Goal: Book appointment/travel/reservation

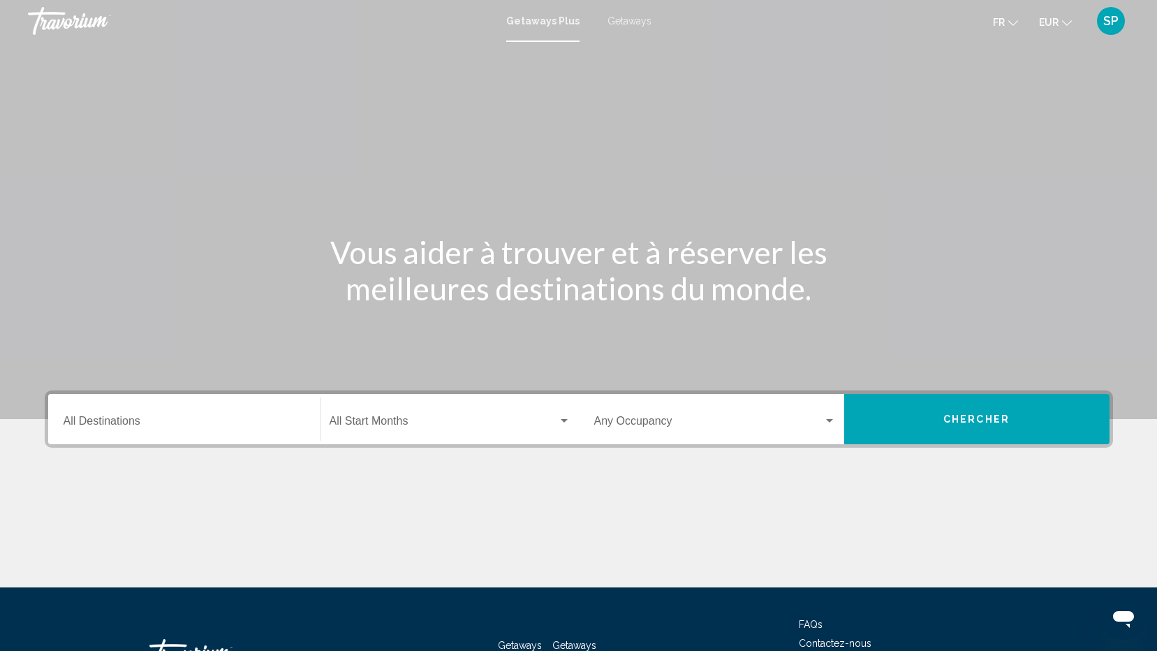
click at [564, 416] on div "Search widget" at bounding box center [564, 420] width 13 height 11
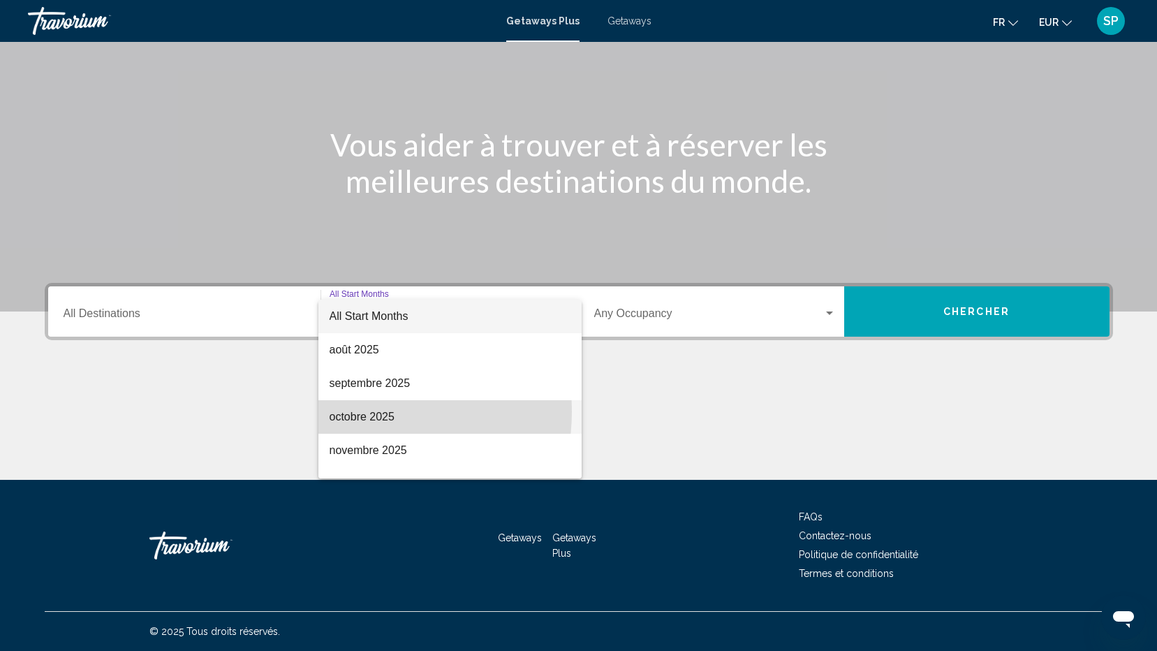
click at [354, 411] on span "octobre 2025" at bounding box center [449, 417] width 241 height 34
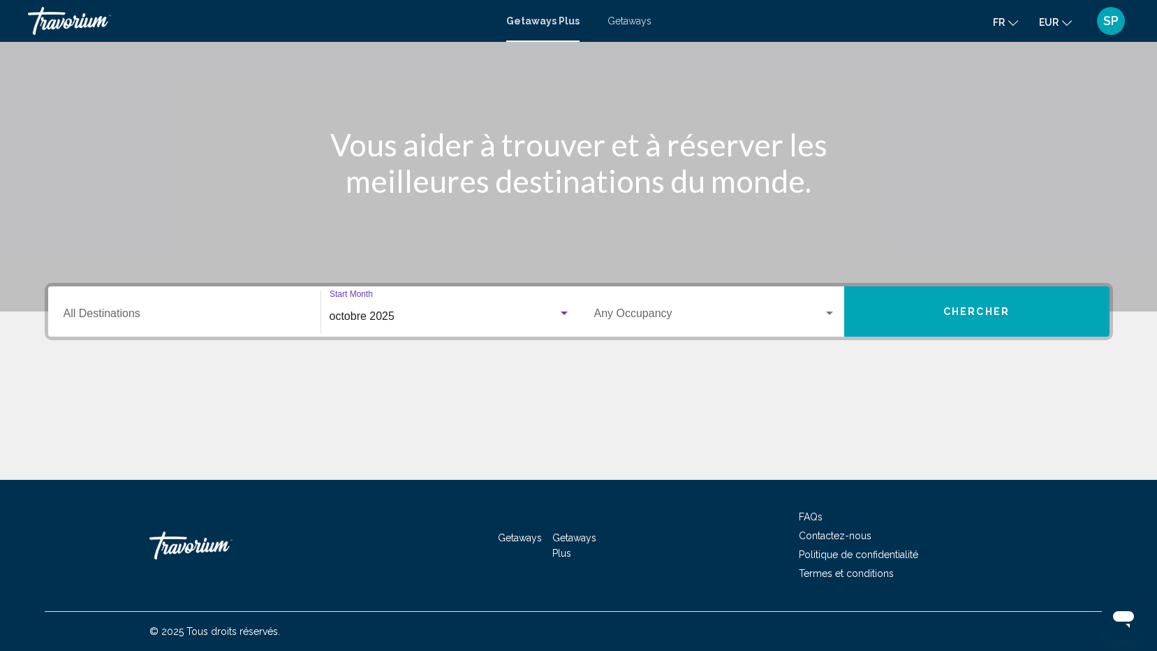
click at [971, 313] on span "Chercher" at bounding box center [976, 311] width 66 height 11
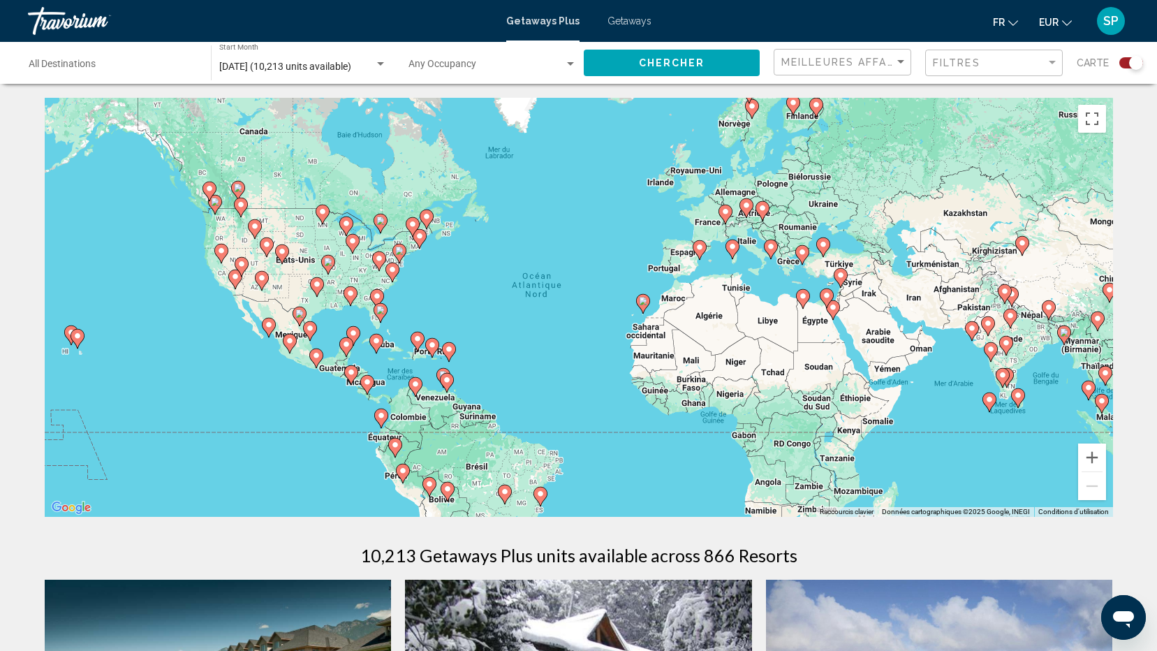
click at [643, 304] on image "Main content" at bounding box center [643, 301] width 8 height 8
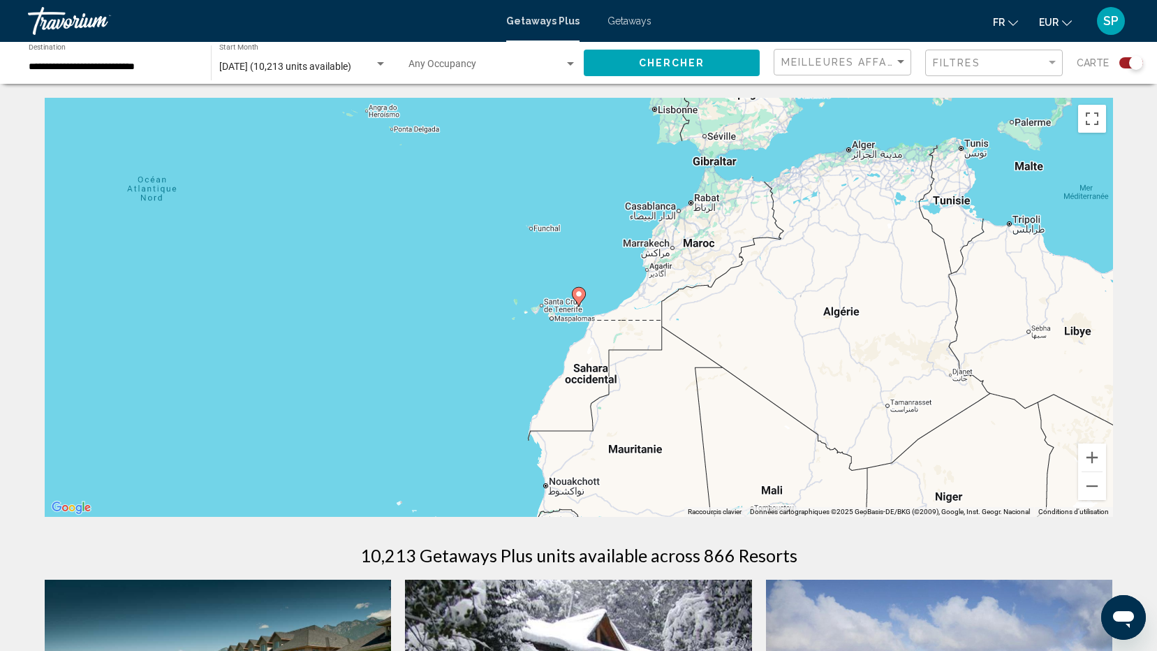
click at [581, 302] on gmp-advanced-marker "Main content" at bounding box center [579, 296] width 14 height 21
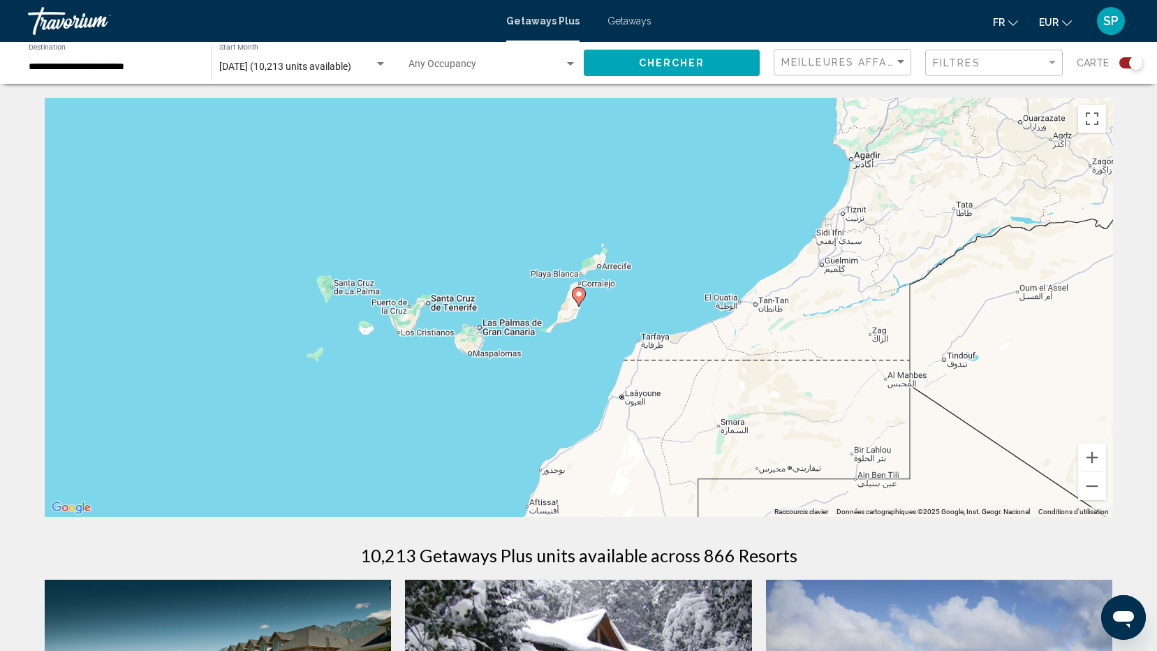
click at [579, 296] on image "Main content" at bounding box center [578, 294] width 8 height 8
type input "**********"
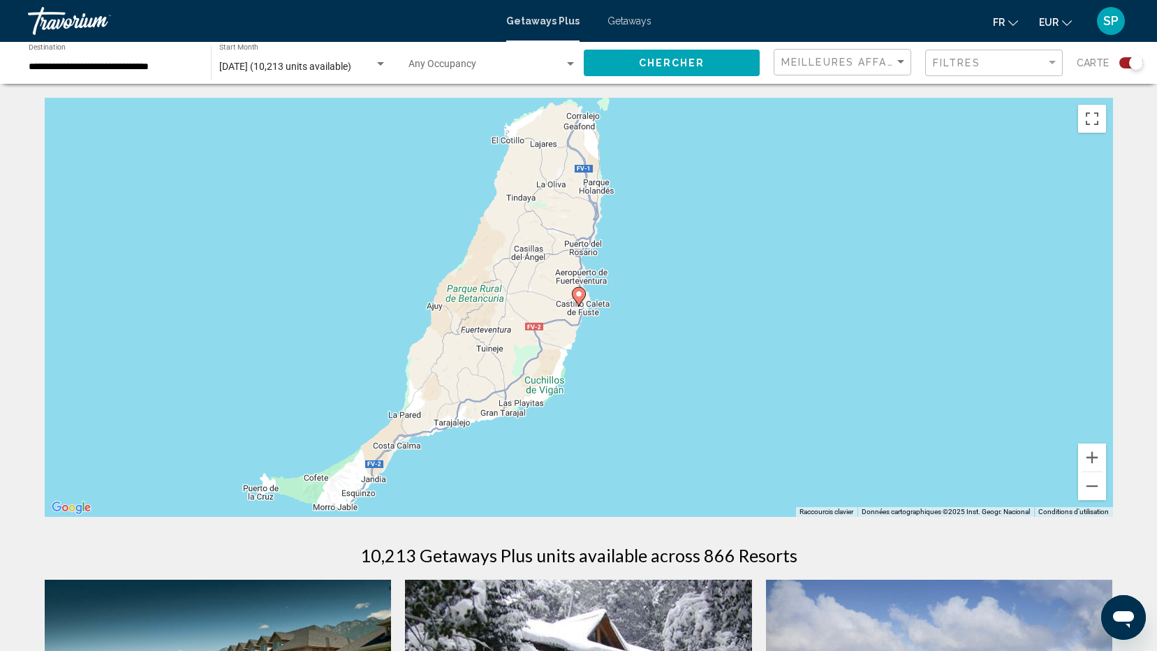
click at [579, 296] on image "Main content" at bounding box center [578, 294] width 8 height 8
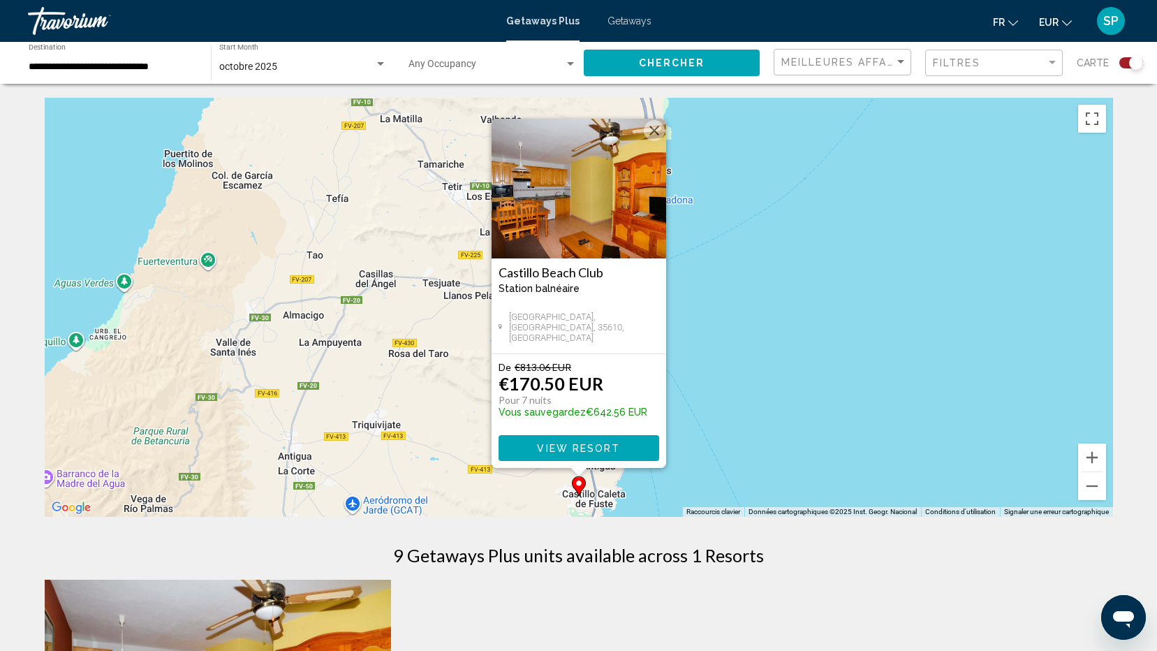
click at [654, 128] on button "Fermer" at bounding box center [654, 130] width 21 height 21
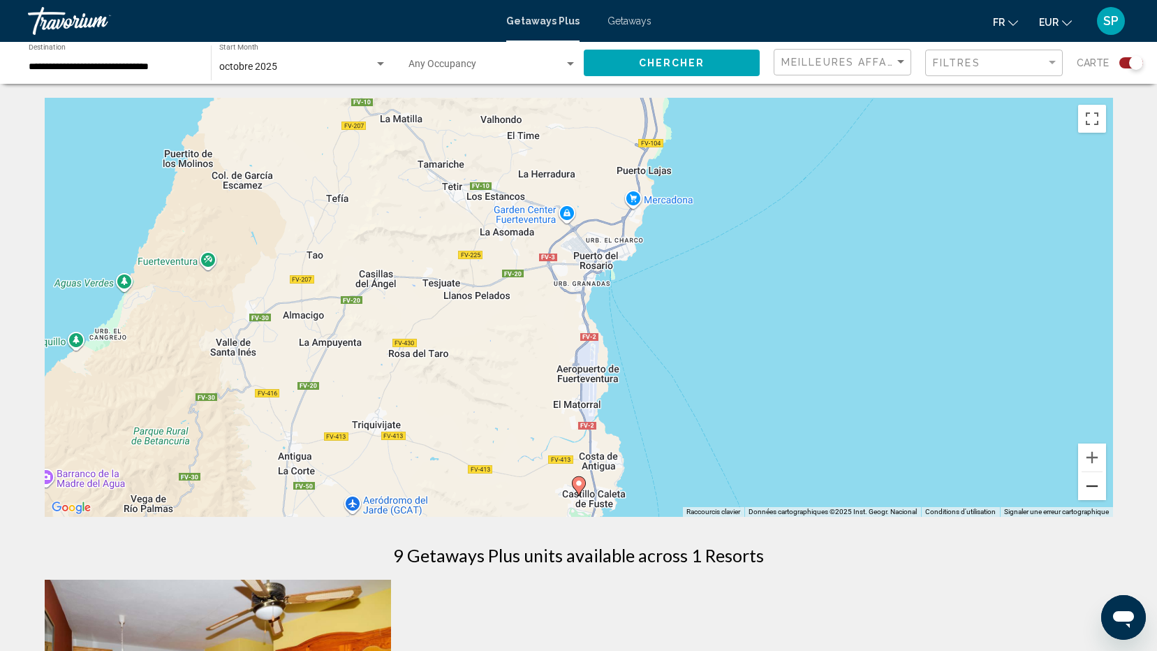
click at [1088, 487] on button "Zoom arrière" at bounding box center [1092, 486] width 28 height 28
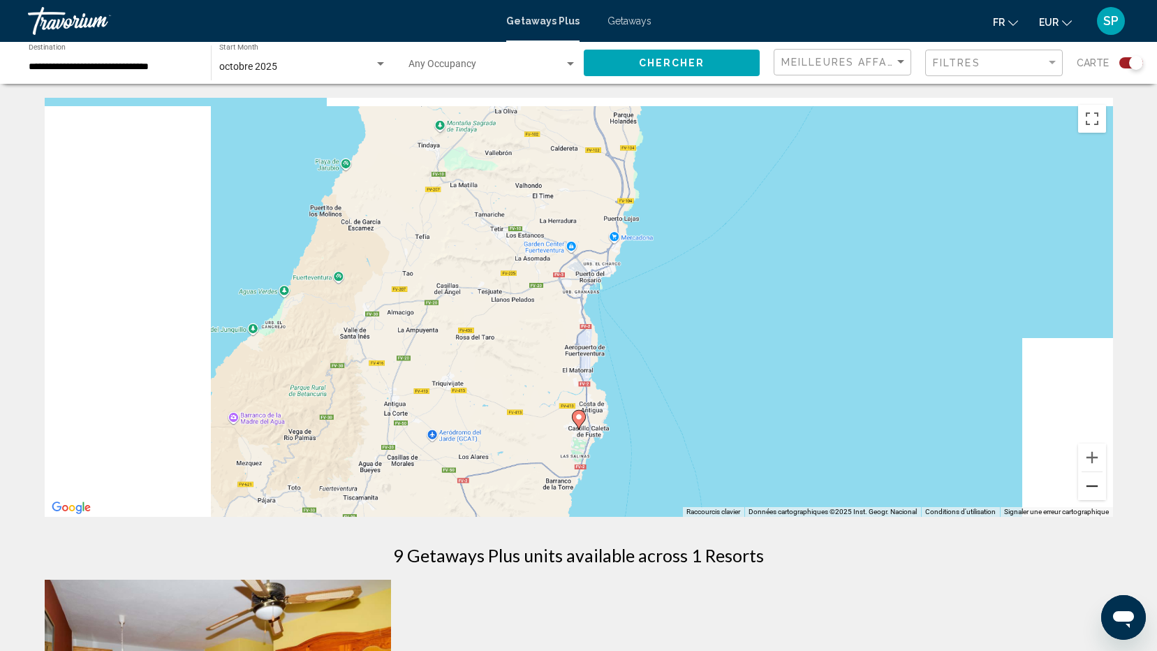
click at [1088, 487] on button "Zoom arrière" at bounding box center [1092, 486] width 28 height 28
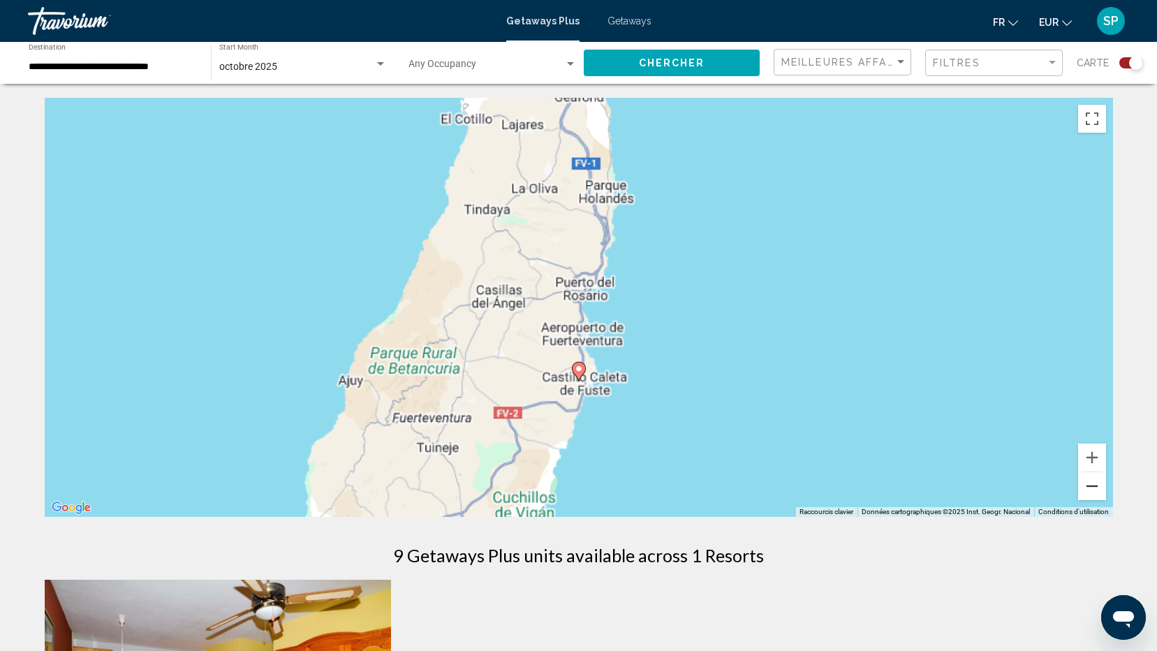
click at [1088, 487] on button "Zoom arrière" at bounding box center [1092, 486] width 28 height 28
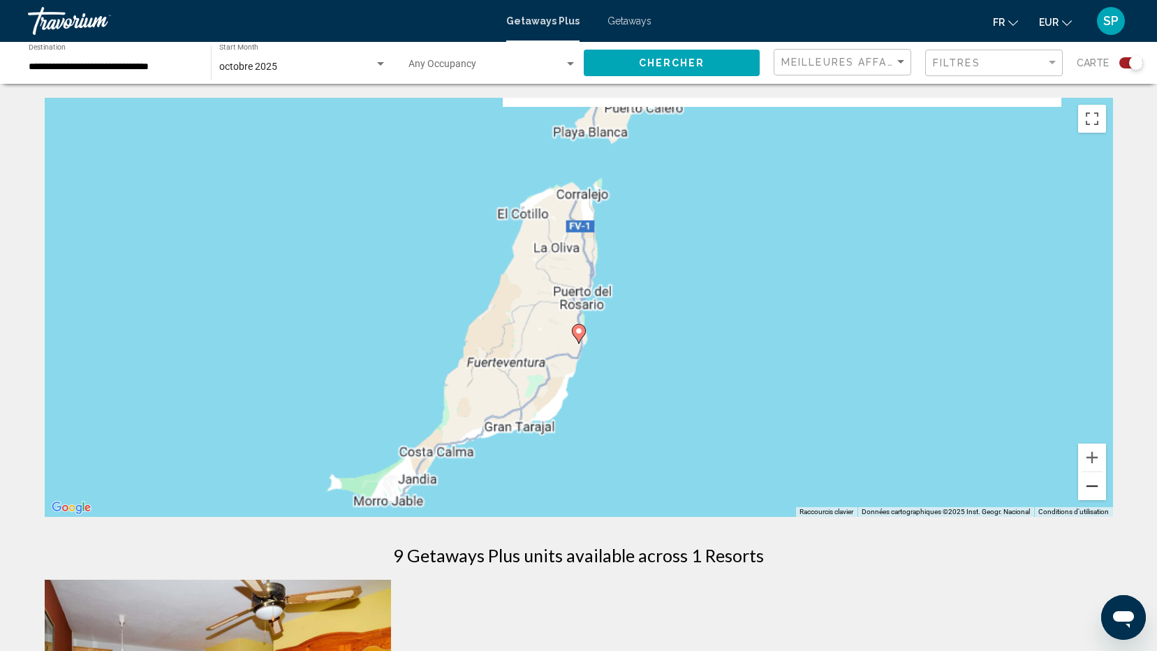
click at [1088, 487] on button "Zoom arrière" at bounding box center [1092, 486] width 28 height 28
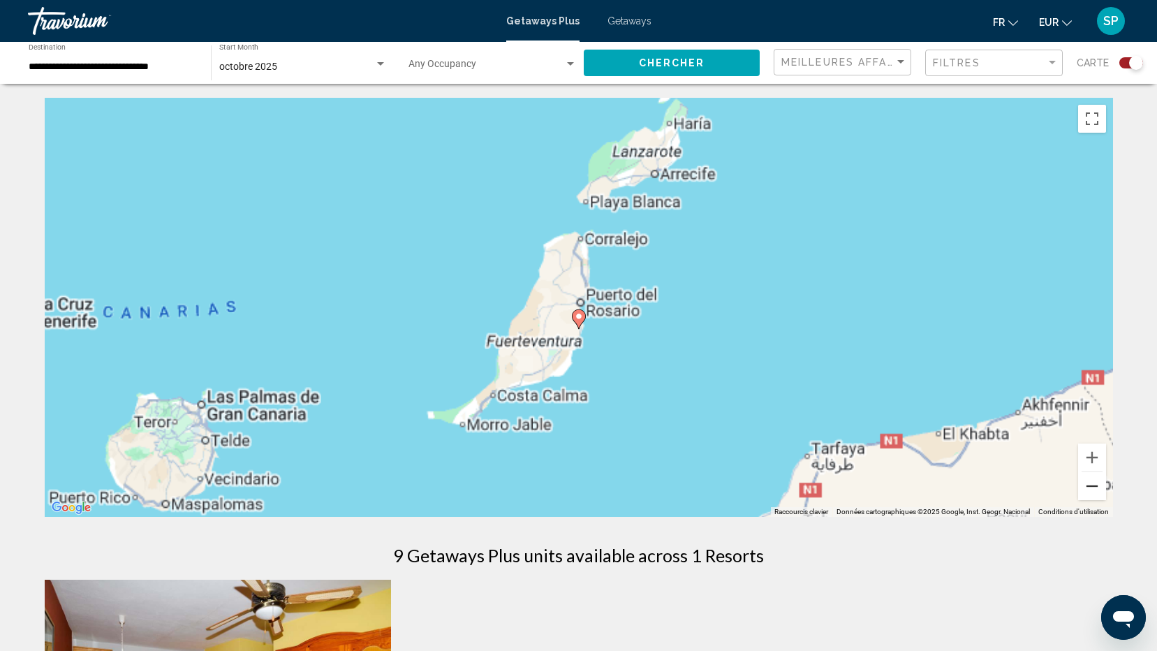
click at [1088, 487] on button "Zoom arrière" at bounding box center [1092, 486] width 28 height 28
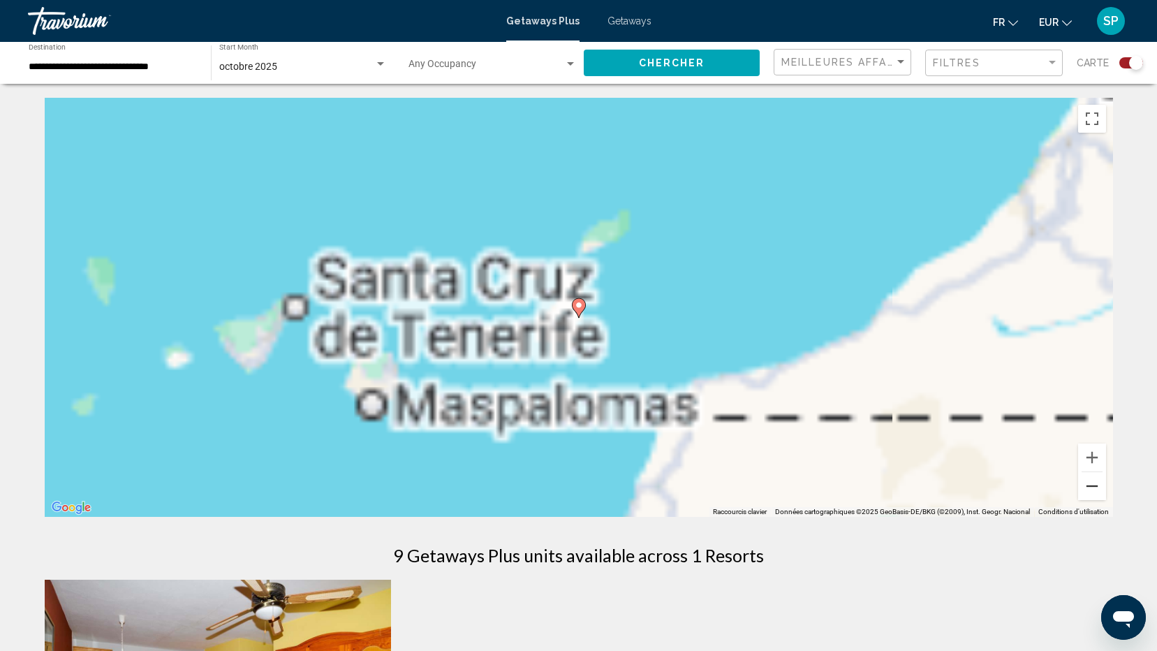
click at [1088, 487] on button "Zoom arrière" at bounding box center [1092, 486] width 28 height 28
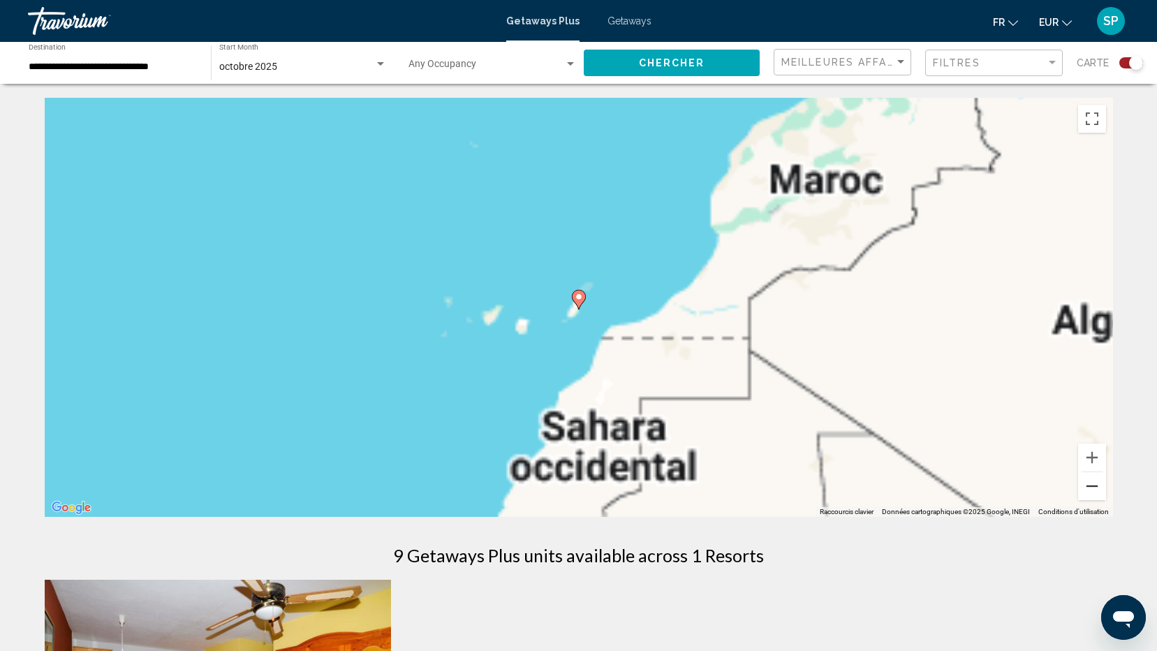
click at [1088, 487] on button "Zoom arrière" at bounding box center [1092, 486] width 28 height 28
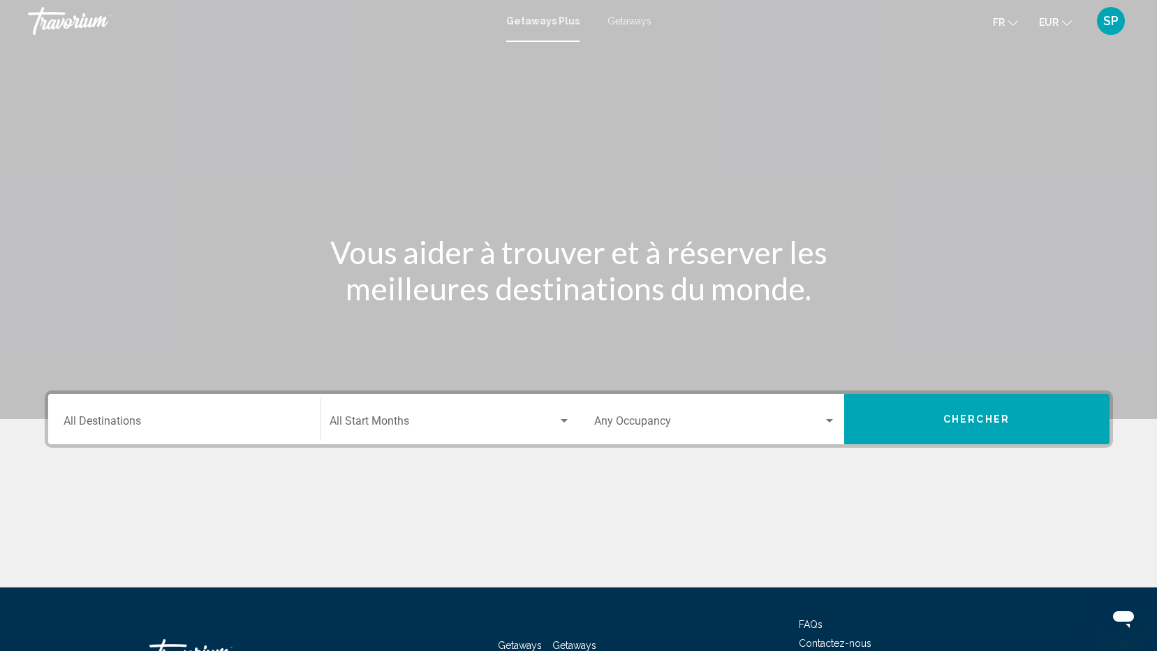
click at [418, 420] on span "Search widget" at bounding box center [443, 423] width 228 height 13
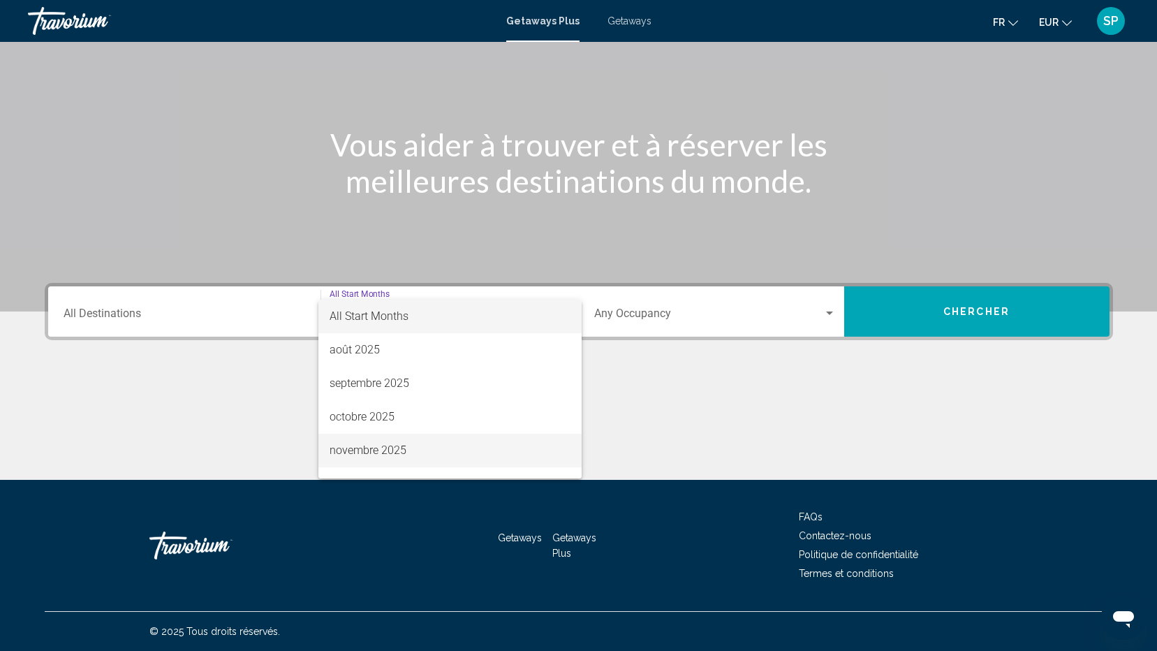
scroll to position [70, 0]
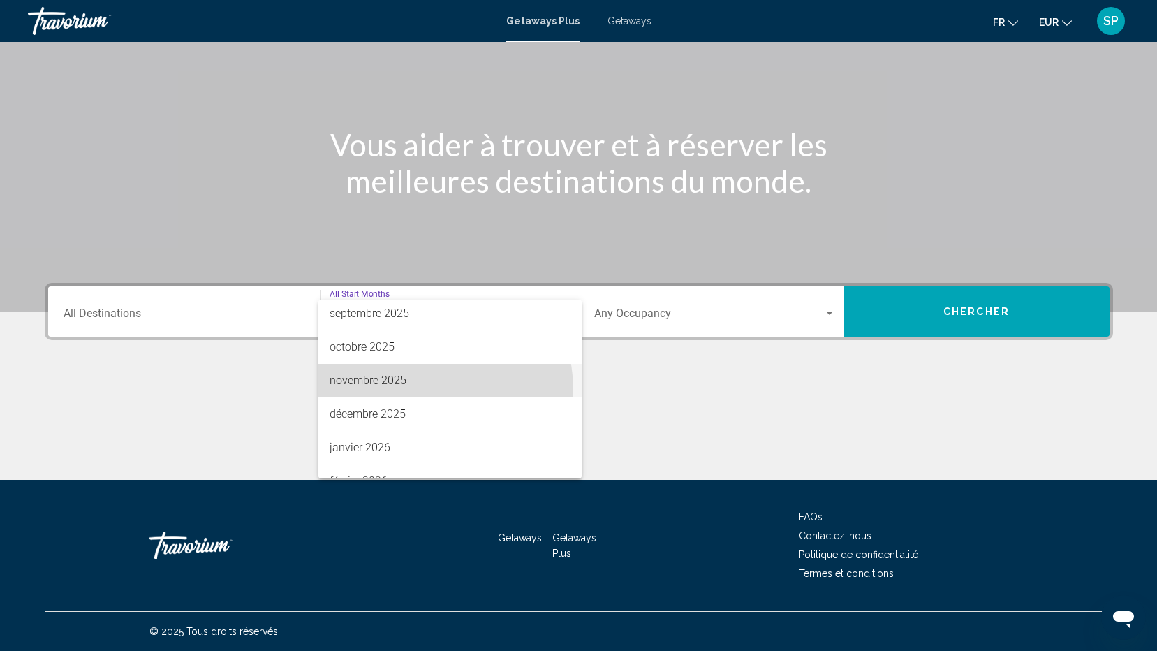
click at [396, 392] on span "novembre 2025" at bounding box center [449, 381] width 241 height 34
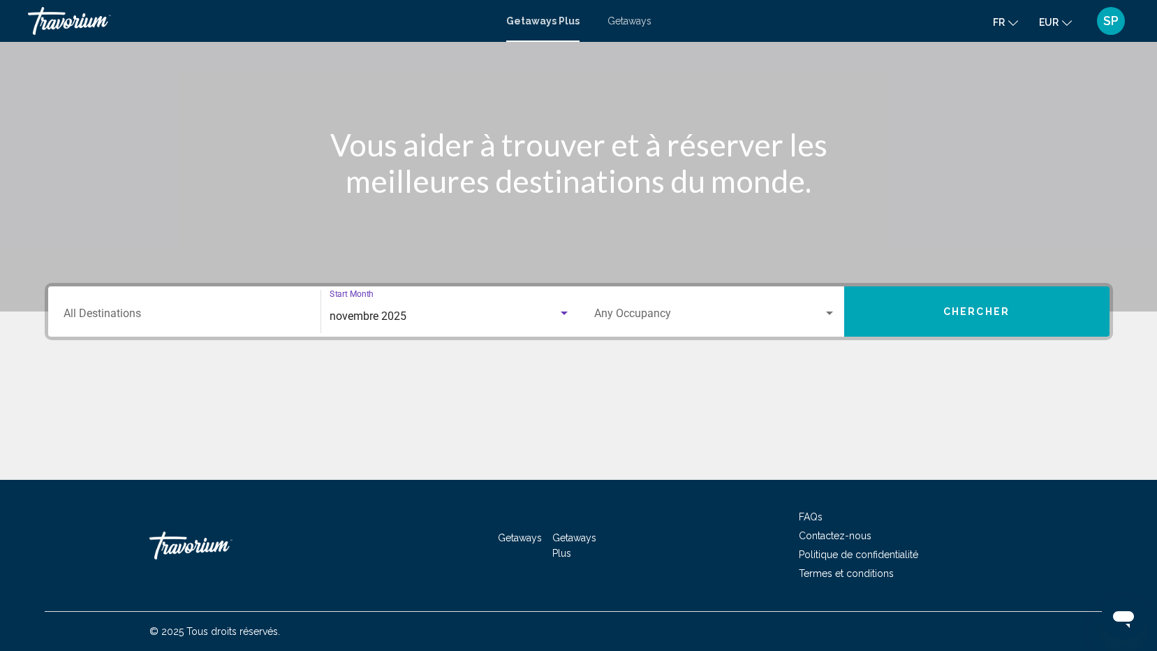
click at [977, 320] on button "Chercher" at bounding box center [976, 311] width 265 height 50
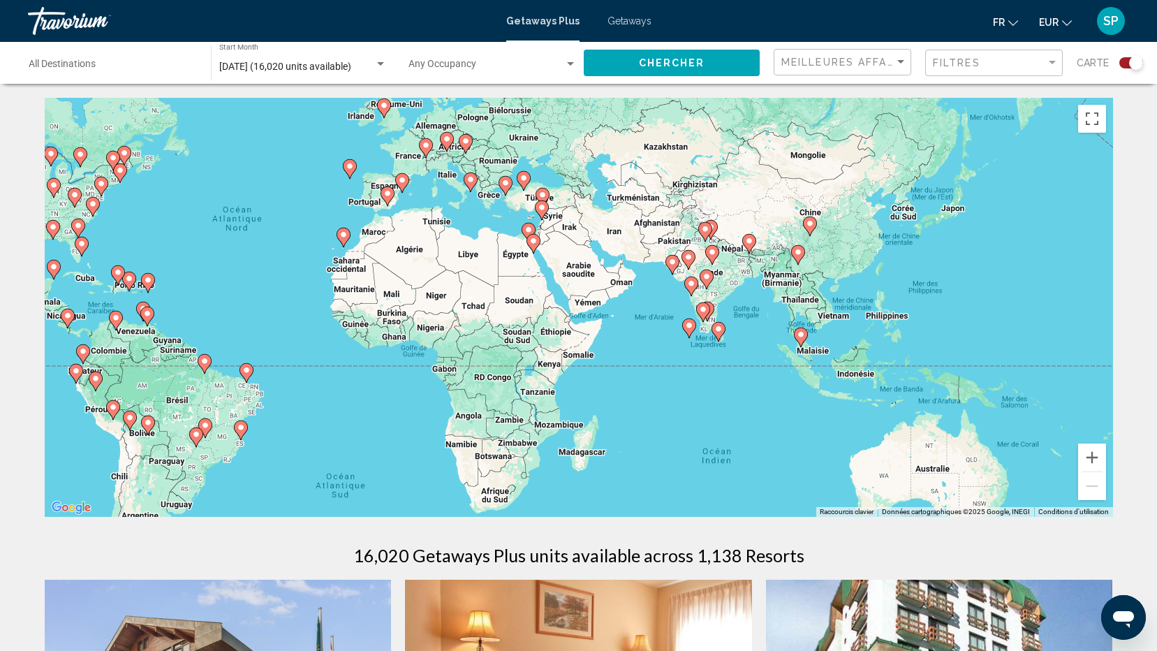
drag, startPoint x: 921, startPoint y: 410, endPoint x: 609, endPoint y: 341, distance: 320.1
click at [609, 341] on div "Pour activer le glissement avec le clavier, appuyez sur Alt+Entrée. Une fois ce…" at bounding box center [579, 307] width 1068 height 419
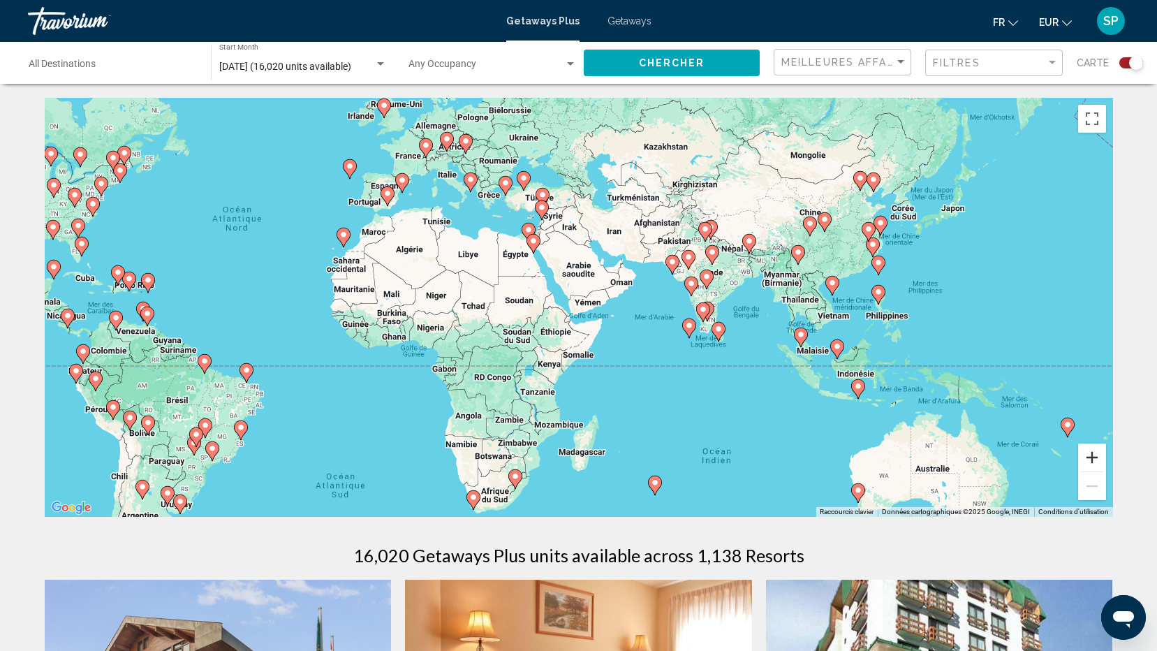
click at [1091, 454] on button "Zoom avant" at bounding box center [1092, 457] width 28 height 28
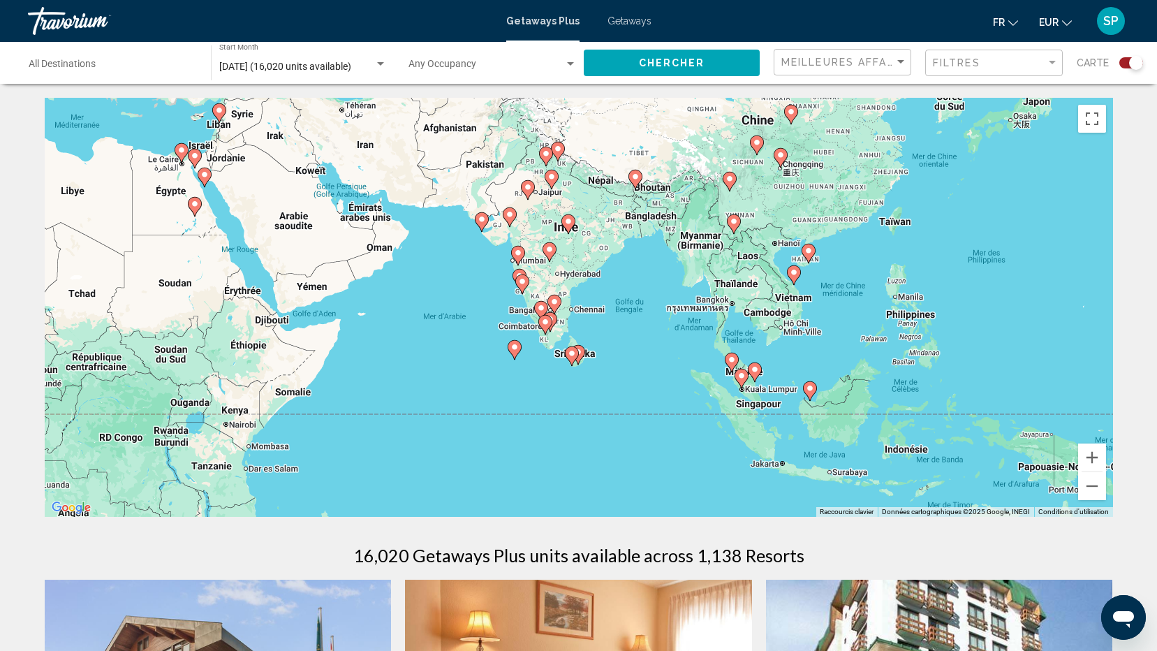
drag, startPoint x: 919, startPoint y: 356, endPoint x: 625, endPoint y: 347, distance: 294.7
click at [626, 346] on div "Pour activer le glissement avec le clavier, appuyez sur Alt+Entrée. Une fois ce…" at bounding box center [579, 307] width 1068 height 419
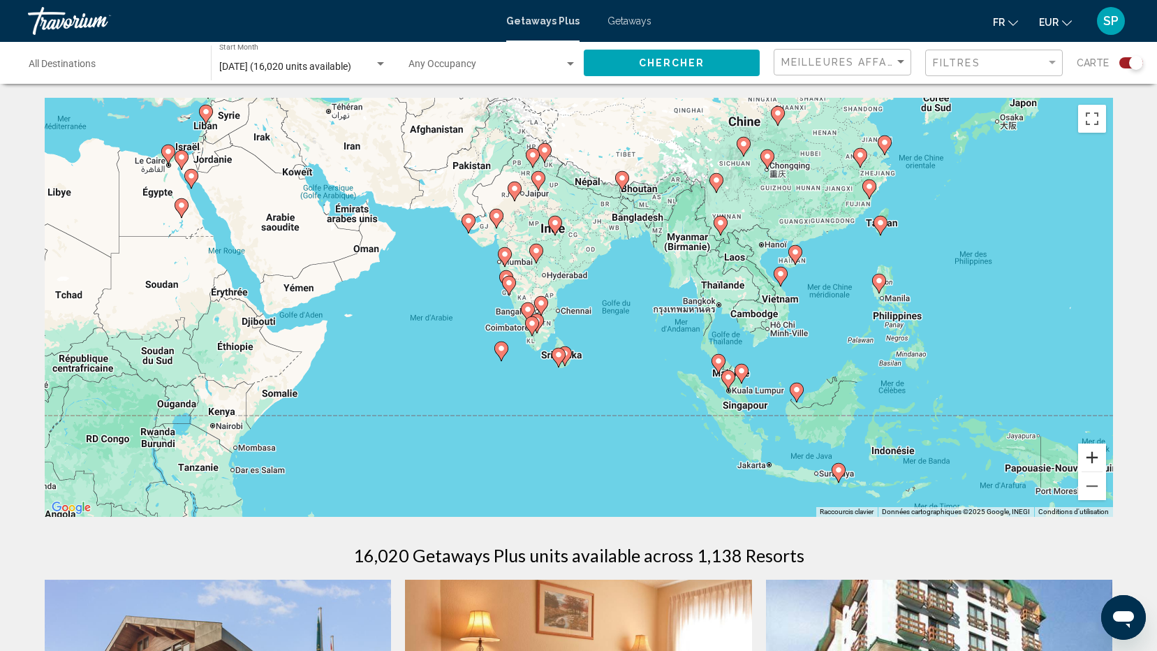
click at [1085, 455] on button "Zoom avant" at bounding box center [1092, 457] width 28 height 28
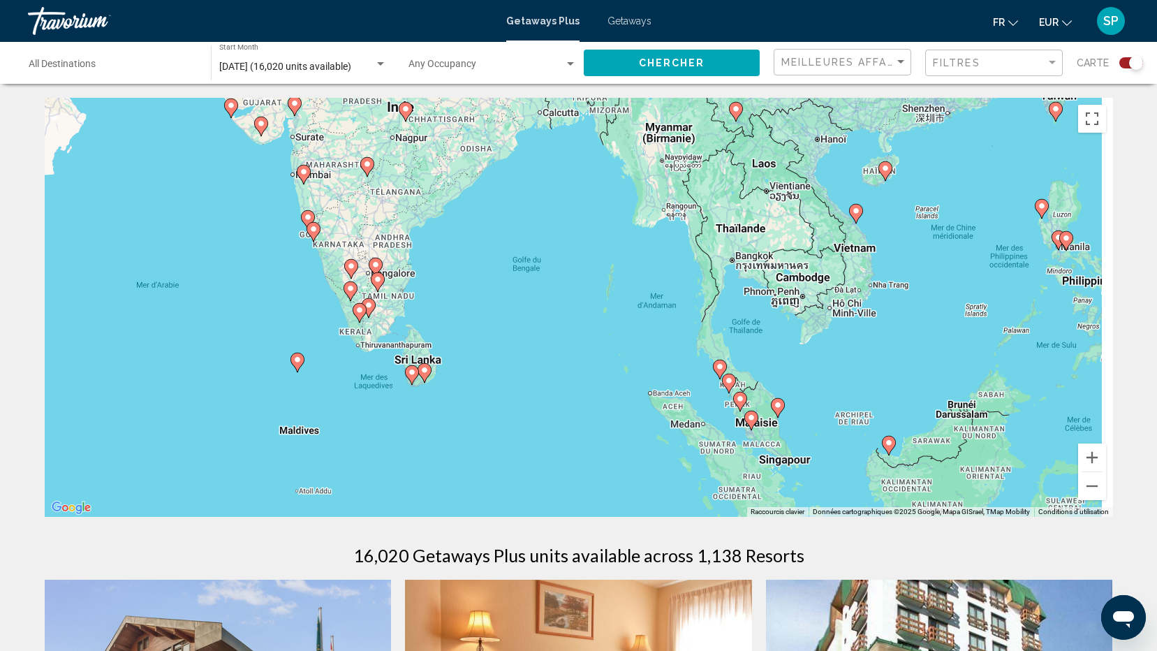
drag, startPoint x: 931, startPoint y: 396, endPoint x: 799, endPoint y: 350, distance: 139.5
click at [799, 350] on div "Pour activer le glissement avec le clavier, appuyez sur Alt+Entrée. Une fois ce…" at bounding box center [579, 307] width 1068 height 419
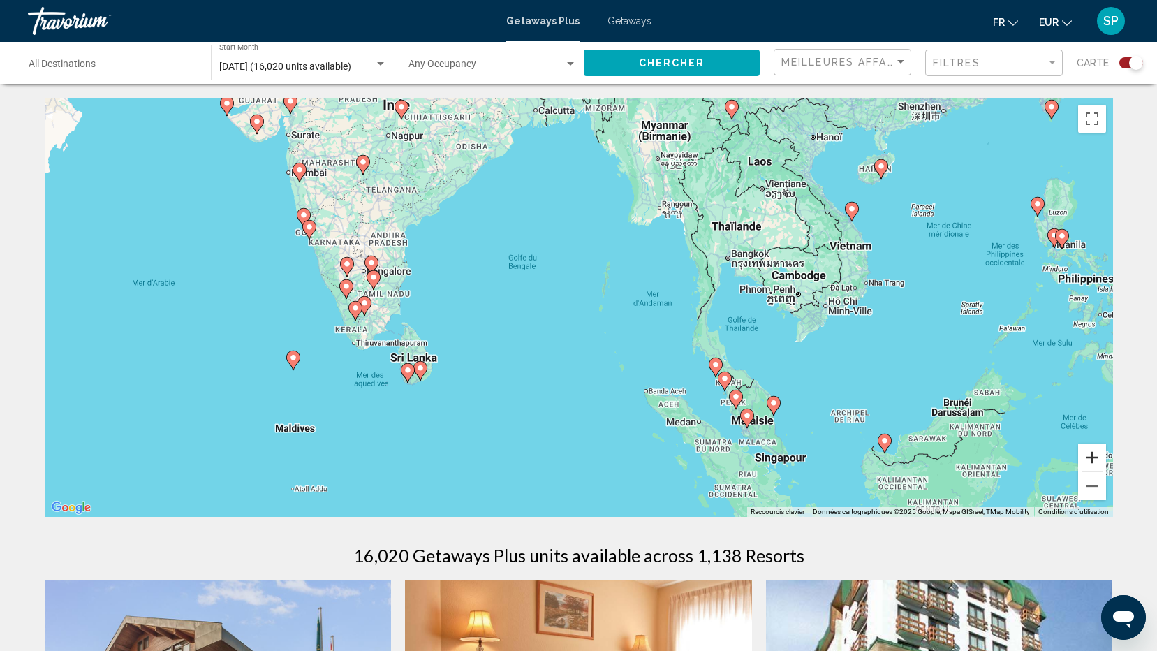
click at [1092, 452] on button "Zoom avant" at bounding box center [1092, 457] width 28 height 28
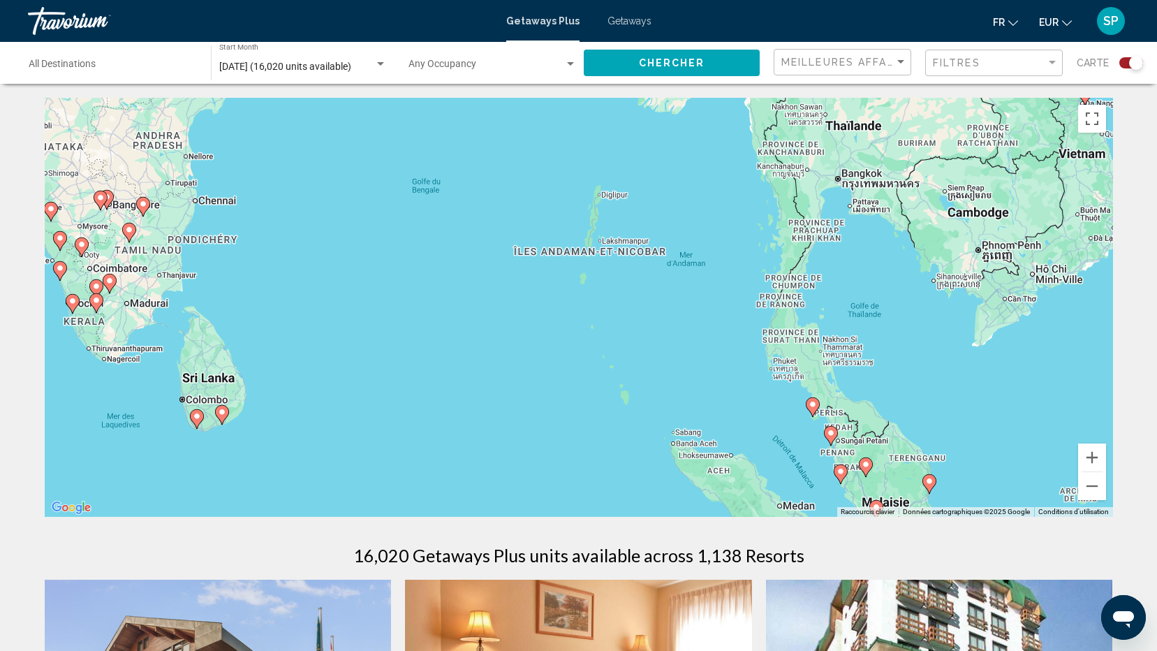
drag, startPoint x: 994, startPoint y: 401, endPoint x: 904, endPoint y: 323, distance: 118.8
click at [919, 336] on div "Pour activer le glissement avec le clavier, appuyez sur Alt+Entrée. Une fois ce…" at bounding box center [579, 307] width 1068 height 419
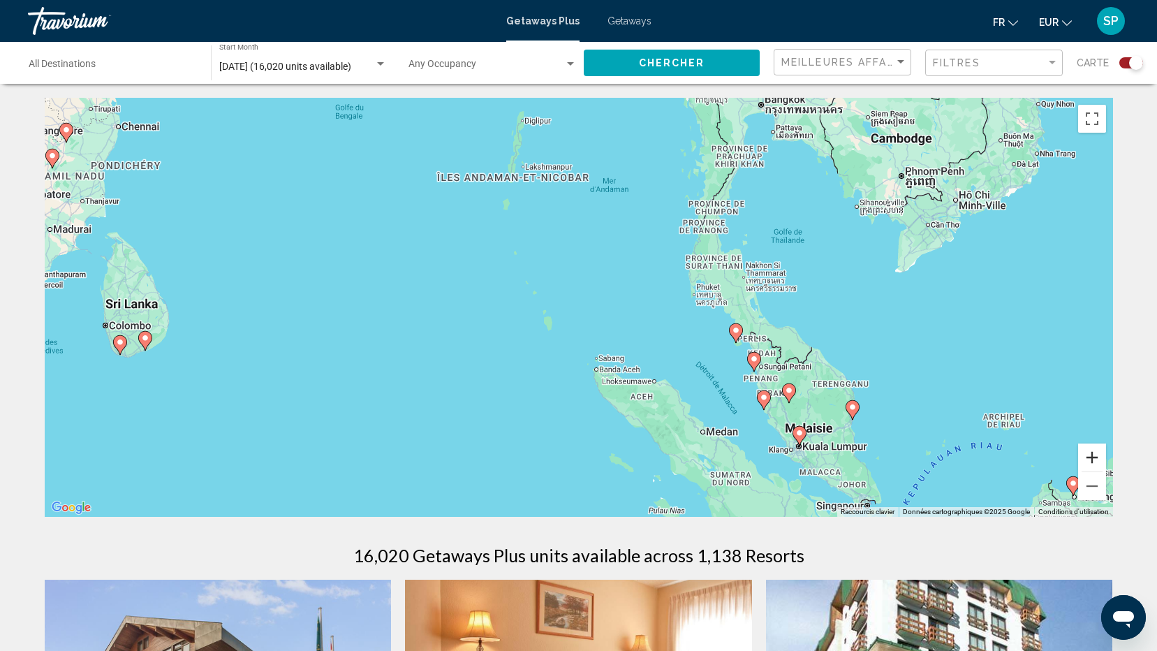
click at [1092, 459] on button "Zoom avant" at bounding box center [1092, 457] width 28 height 28
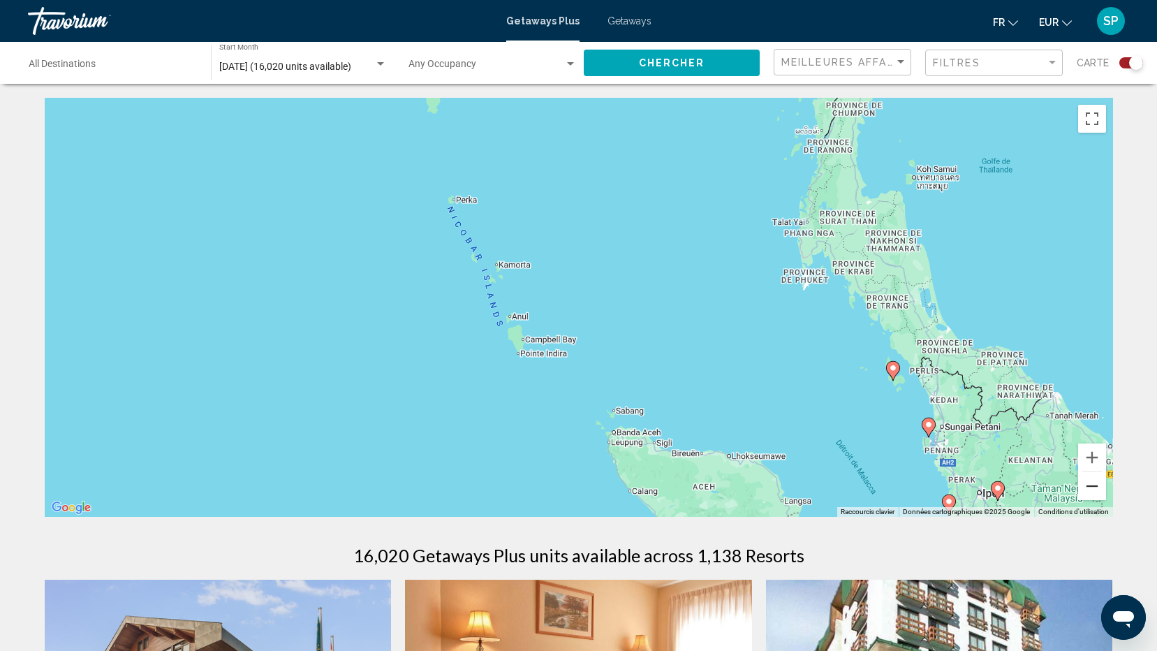
click at [1097, 485] on button "Zoom arrière" at bounding box center [1092, 486] width 28 height 28
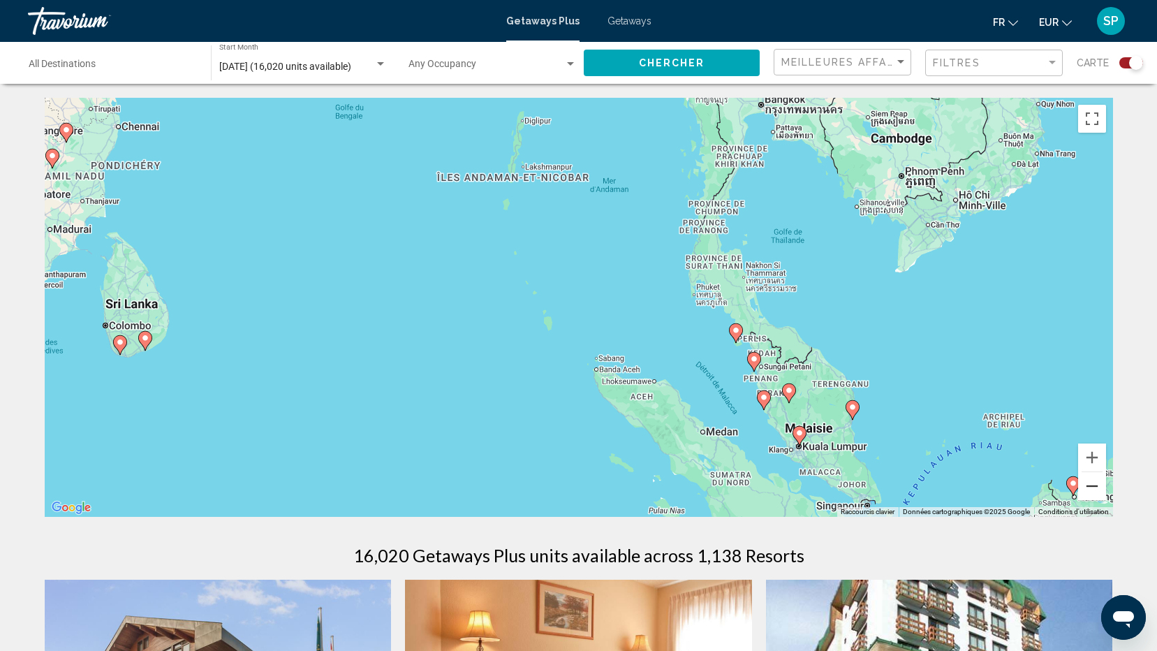
click at [1097, 485] on button "Zoom arrière" at bounding box center [1092, 486] width 28 height 28
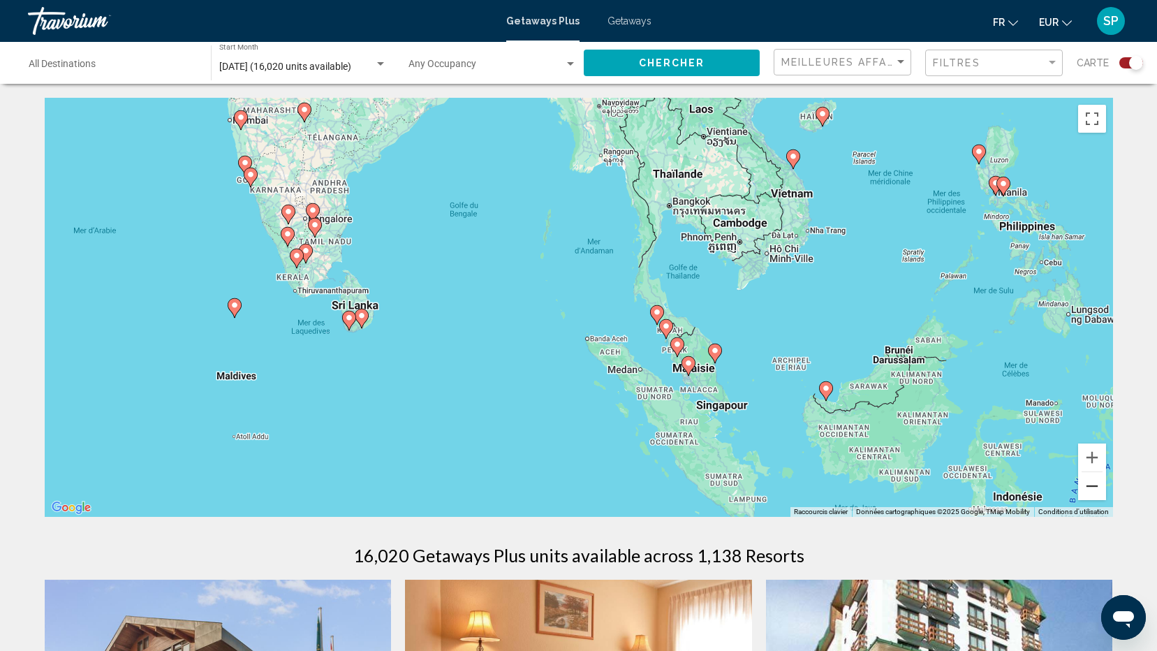
click at [1090, 481] on button "Zoom arrière" at bounding box center [1092, 486] width 28 height 28
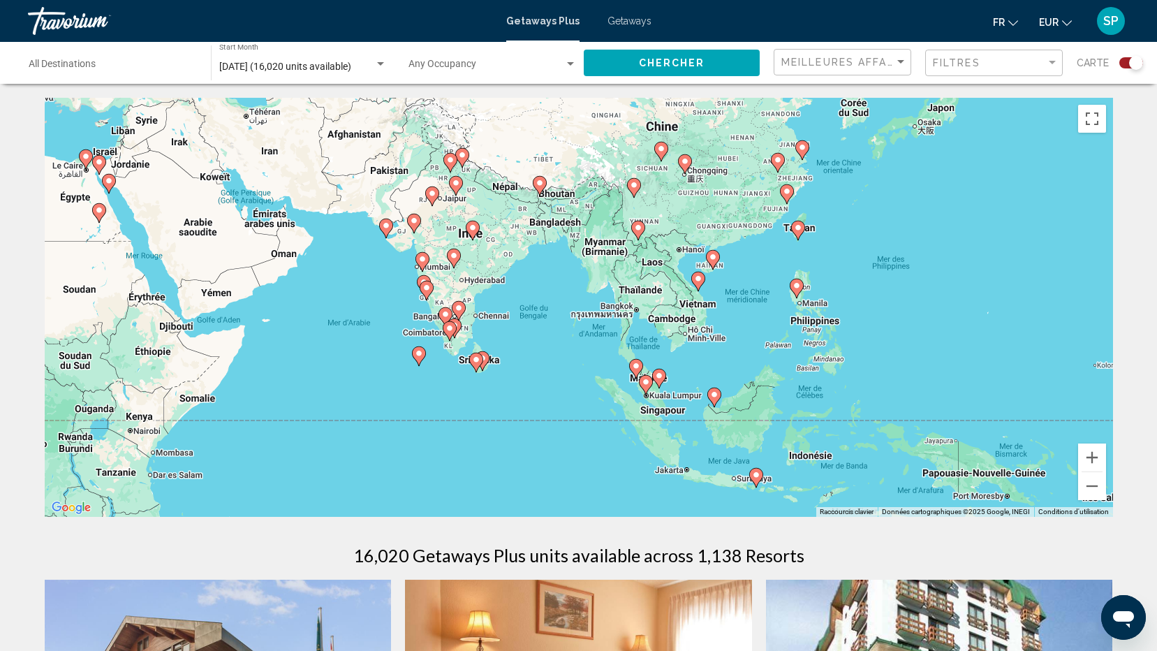
drag, startPoint x: 867, startPoint y: 376, endPoint x: 877, endPoint y: 422, distance: 46.6
click at [877, 422] on div "Pour activer le glissement avec le clavier, appuyez sur Alt+Entrée. Une fois ce…" at bounding box center [579, 307] width 1068 height 419
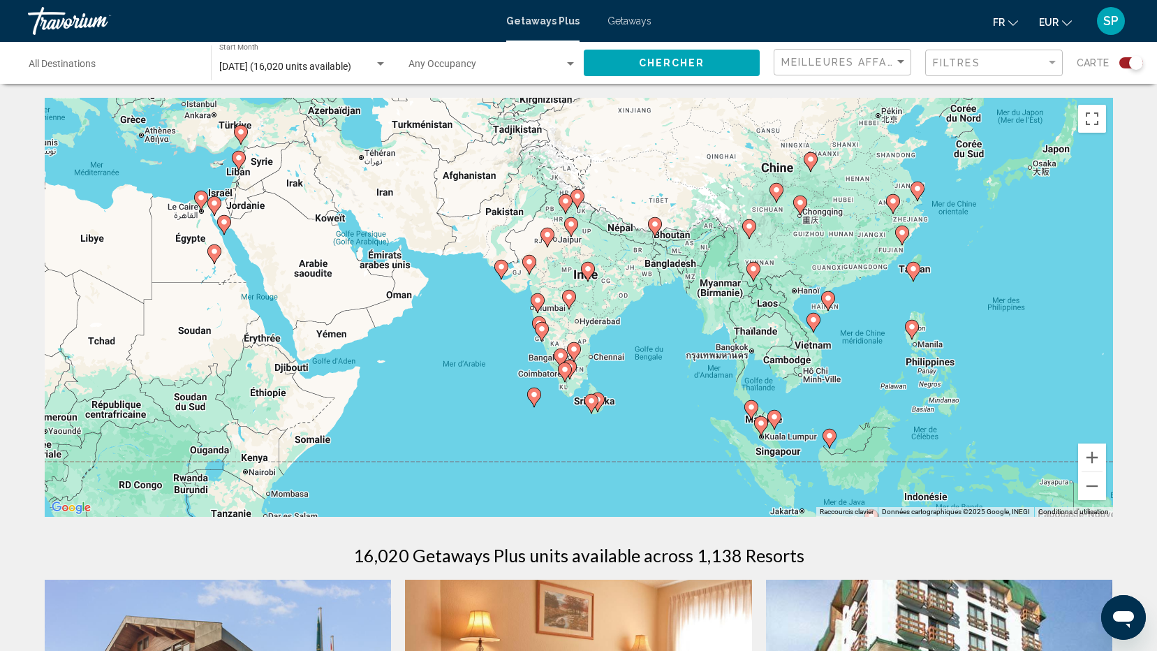
drag, startPoint x: 500, startPoint y: 371, endPoint x: 616, endPoint y: 416, distance: 125.1
click at [616, 416] on div "Pour activer le glissement avec le clavier, appuyez sur Alt+Entrée. Une fois ce…" at bounding box center [579, 307] width 1068 height 419
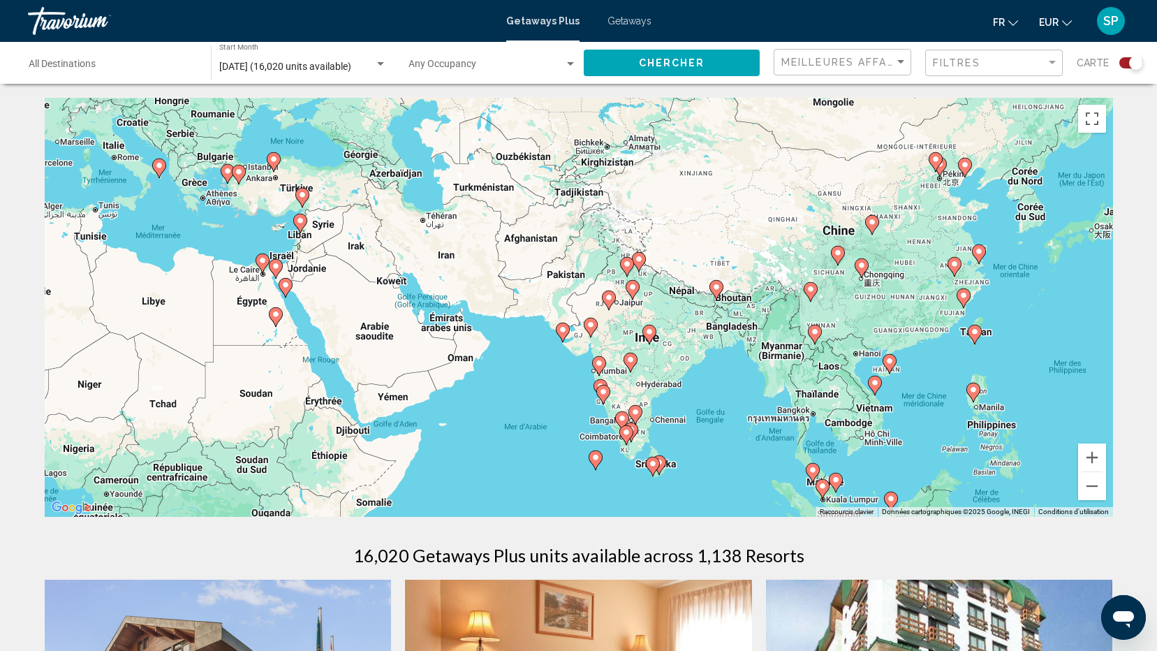
drag, startPoint x: 633, startPoint y: 382, endPoint x: 696, endPoint y: 450, distance: 91.8
click at [696, 450] on div "Pour activer le glissement avec le clavier, appuyez sur Alt+Entrée. Une fois ce…" at bounding box center [579, 307] width 1068 height 419
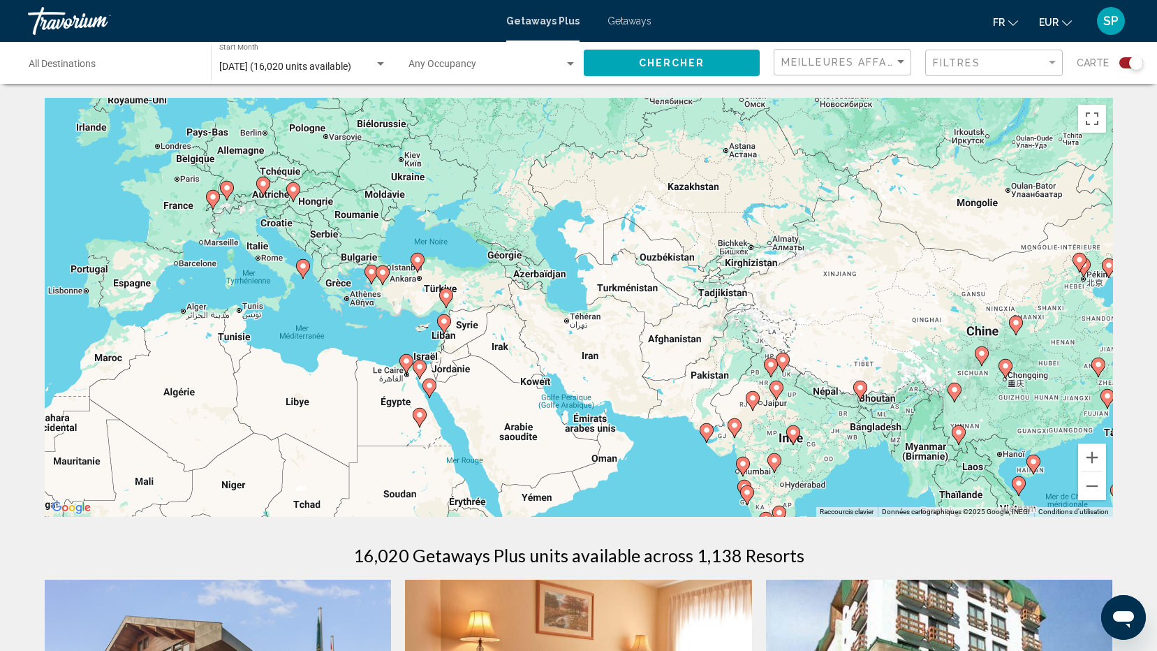
drag, startPoint x: 441, startPoint y: 288, endPoint x: 586, endPoint y: 369, distance: 166.2
click at [586, 369] on div "Pour activer le glissement avec le clavier, appuyez sur Alt+Entrée. Une fois ce…" at bounding box center [579, 307] width 1068 height 419
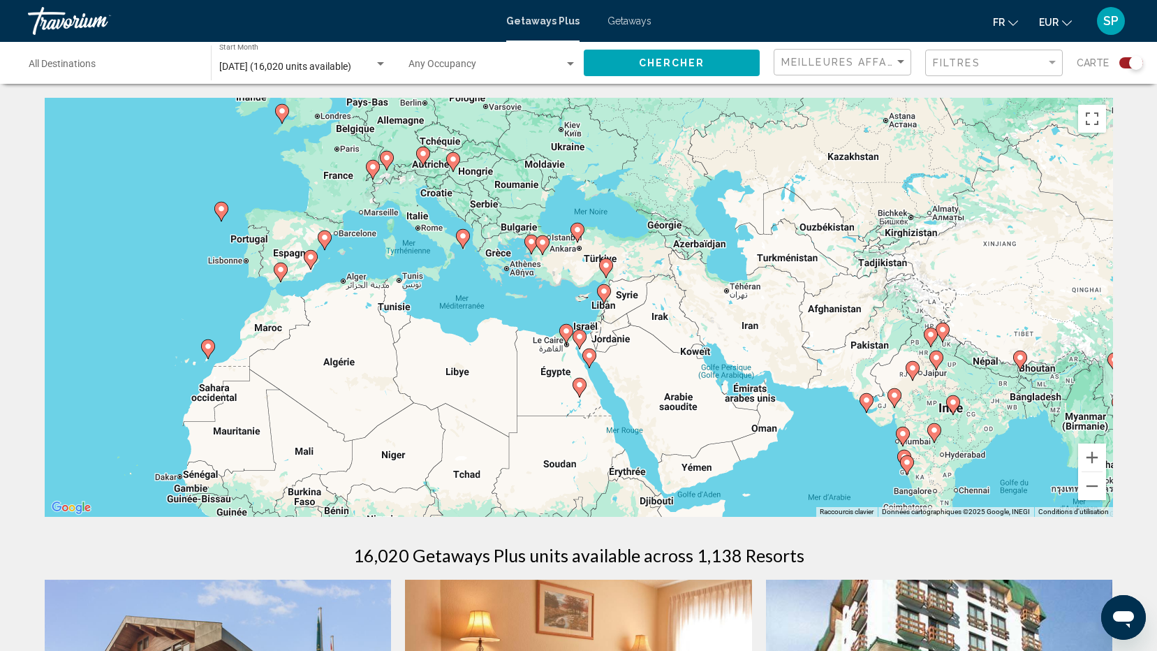
drag, startPoint x: 399, startPoint y: 314, endPoint x: 554, endPoint y: 276, distance: 159.5
click at [554, 276] on div "Pour activer le glissement avec le clavier, appuyez sur Alt+Entrée. Une fois ce…" at bounding box center [579, 307] width 1068 height 419
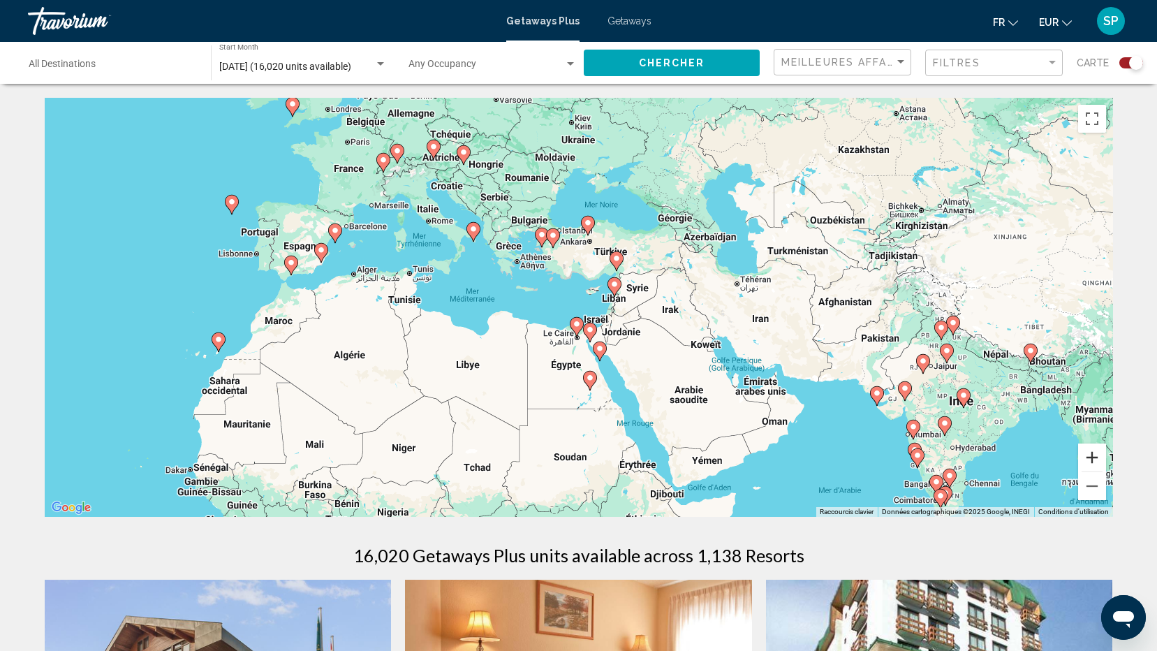
click at [1090, 457] on button "Zoom avant" at bounding box center [1092, 457] width 28 height 28
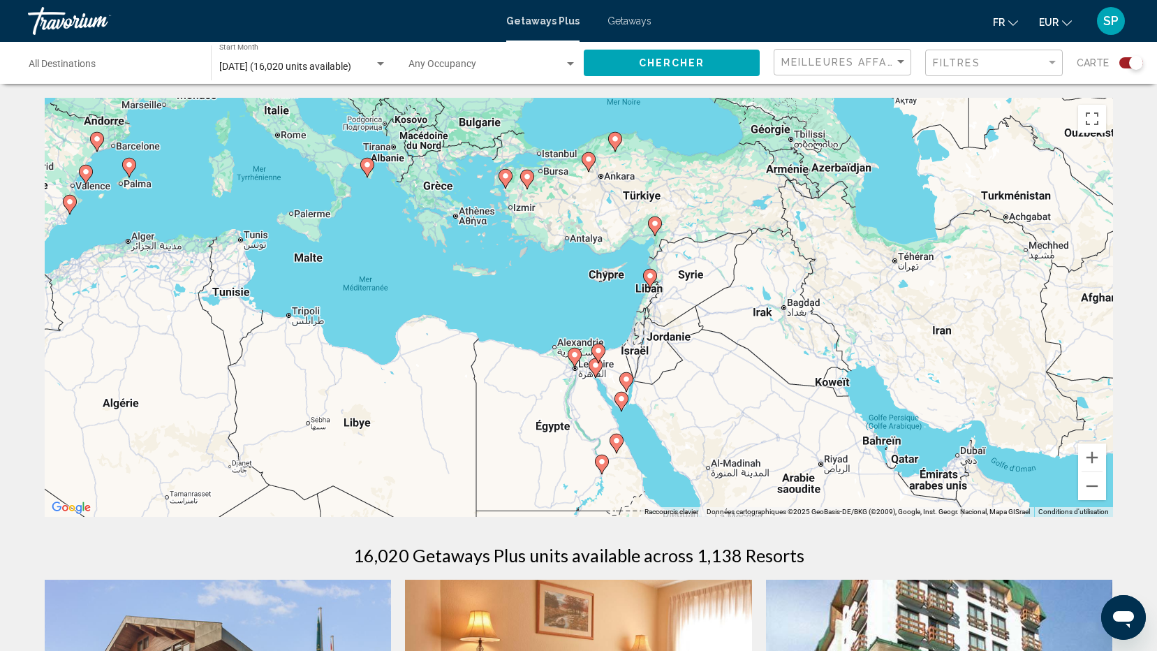
click at [574, 354] on image "Main content" at bounding box center [574, 354] width 8 height 8
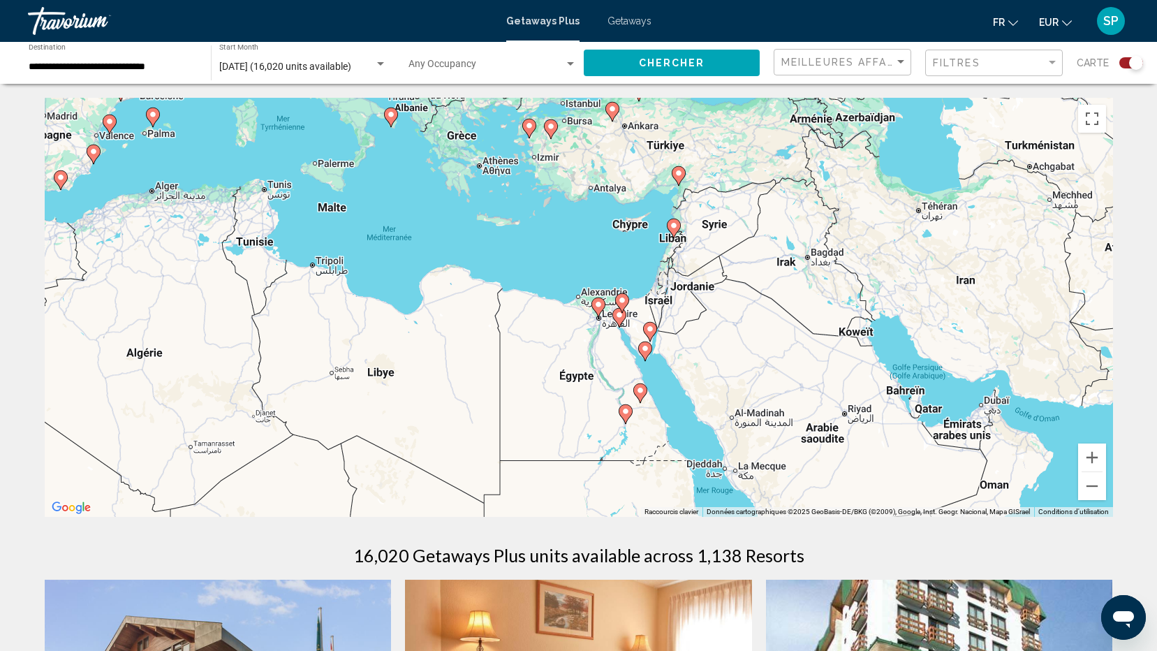
drag, startPoint x: 527, startPoint y: 320, endPoint x: 549, endPoint y: 335, distance: 26.7
click at [549, 335] on div "Pour activer le glissement avec le clavier, appuyez sur Alt+Entrée. Une fois ce…" at bounding box center [579, 307] width 1068 height 419
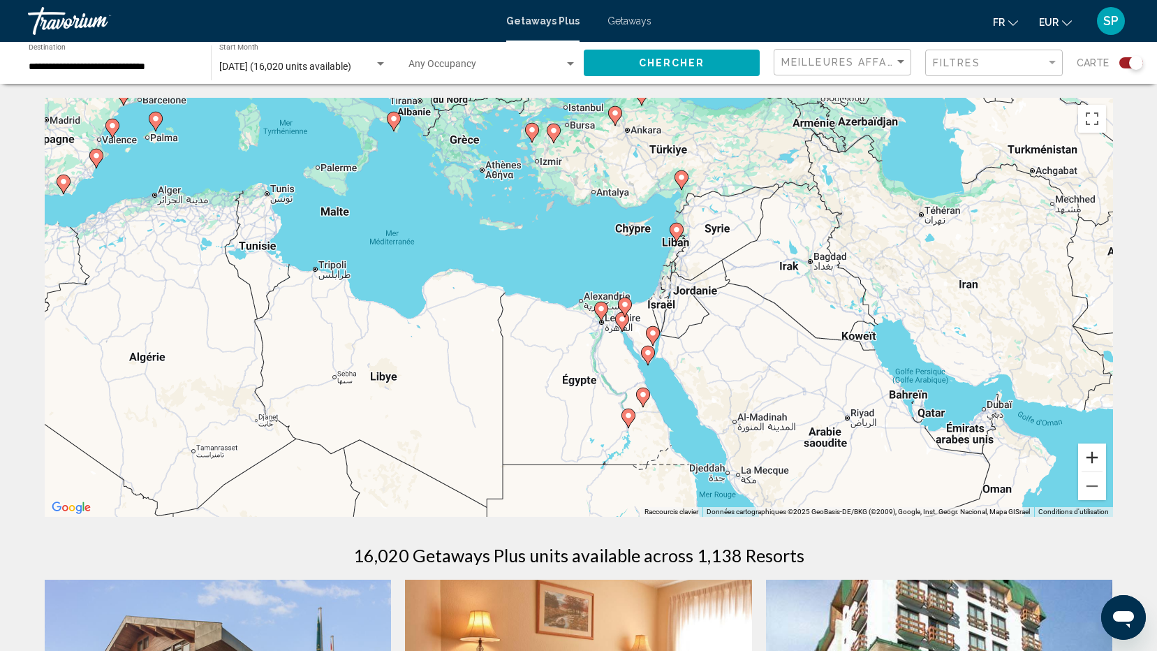
click at [1096, 459] on button "Zoom avant" at bounding box center [1092, 457] width 28 height 28
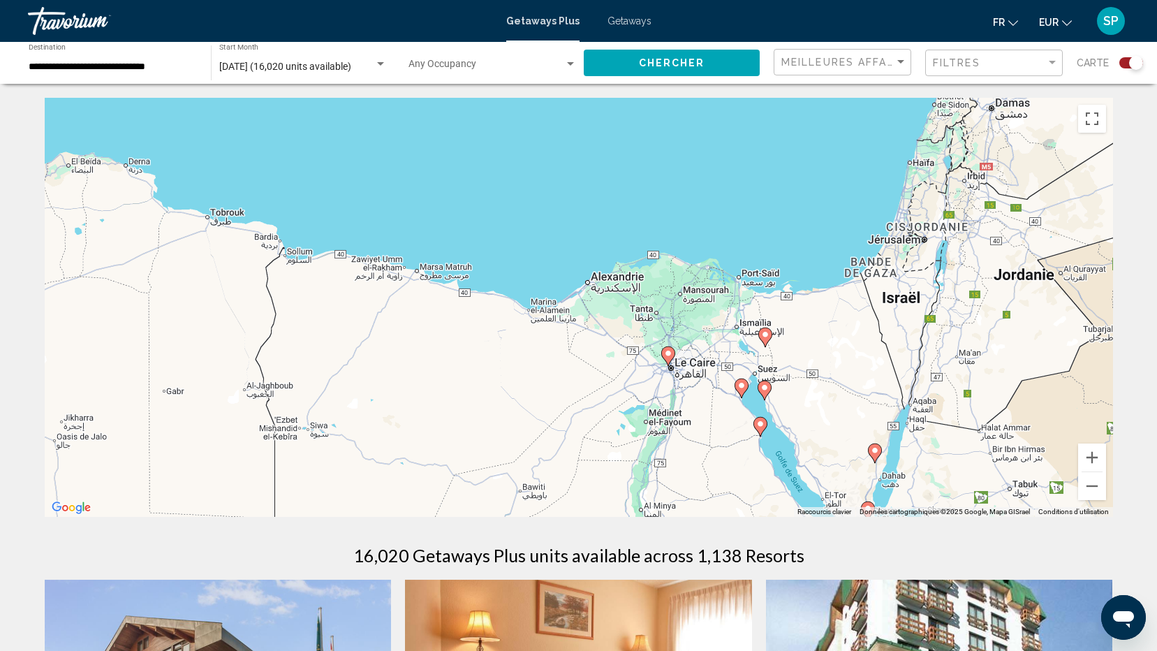
click at [669, 357] on icon "Main content" at bounding box center [667, 356] width 13 height 18
type input "**********"
click at [669, 357] on icon "Main content" at bounding box center [667, 356] width 13 height 18
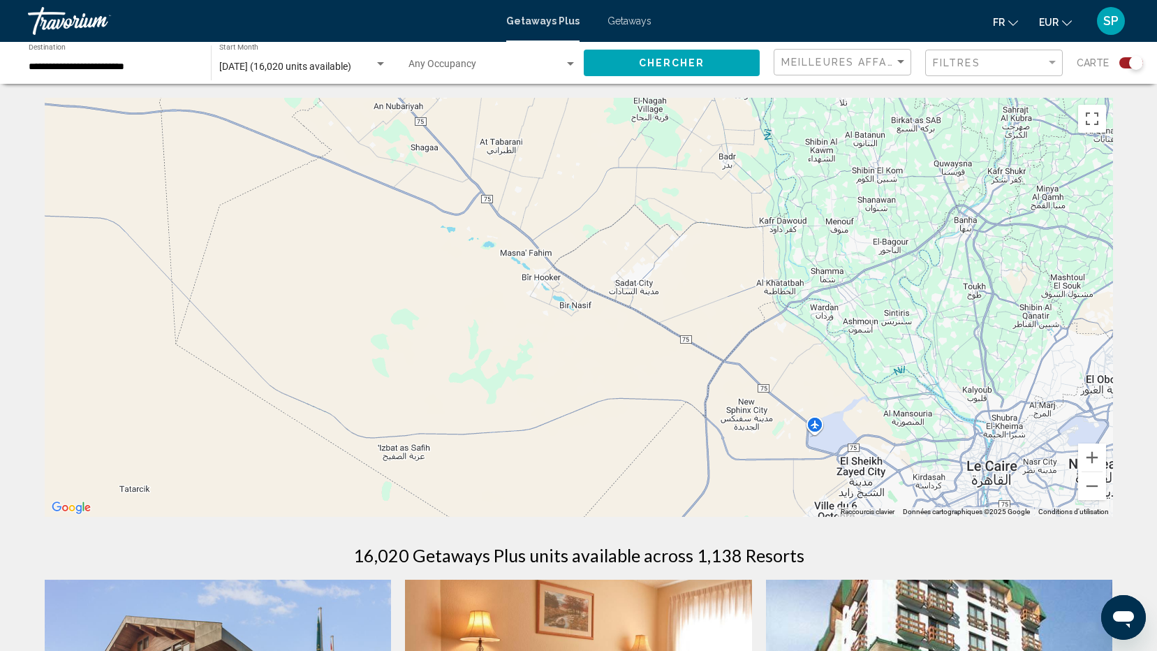
drag, startPoint x: 776, startPoint y: 352, endPoint x: 550, endPoint y: 126, distance: 320.3
click at [550, 126] on div "Main content" at bounding box center [579, 307] width 1068 height 419
click at [964, 450] on icon "Main content" at bounding box center [967, 449] width 13 height 18
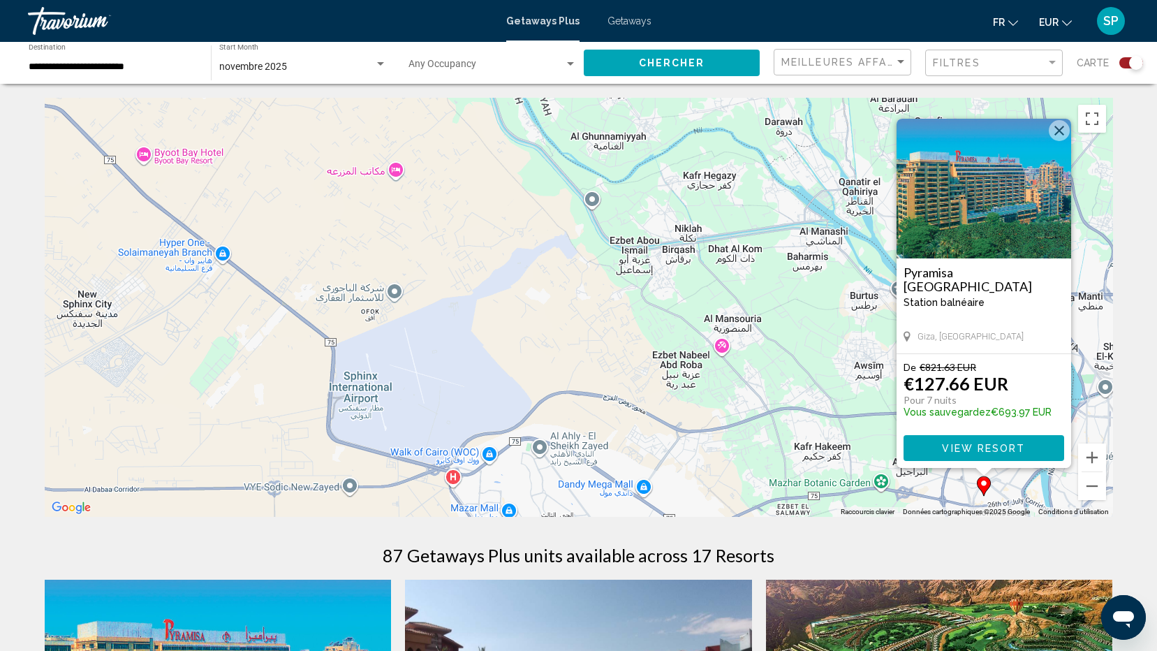
click at [979, 455] on button "View Resort" at bounding box center [983, 448] width 161 height 26
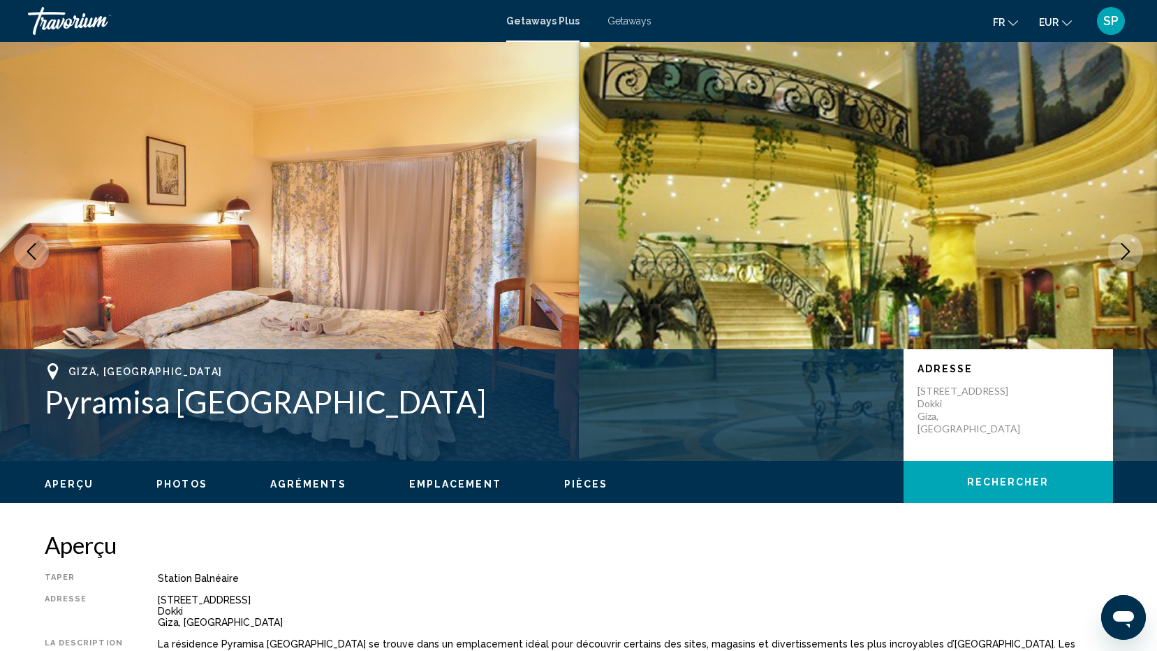
click at [1130, 253] on icon "Next image" at bounding box center [1125, 251] width 17 height 17
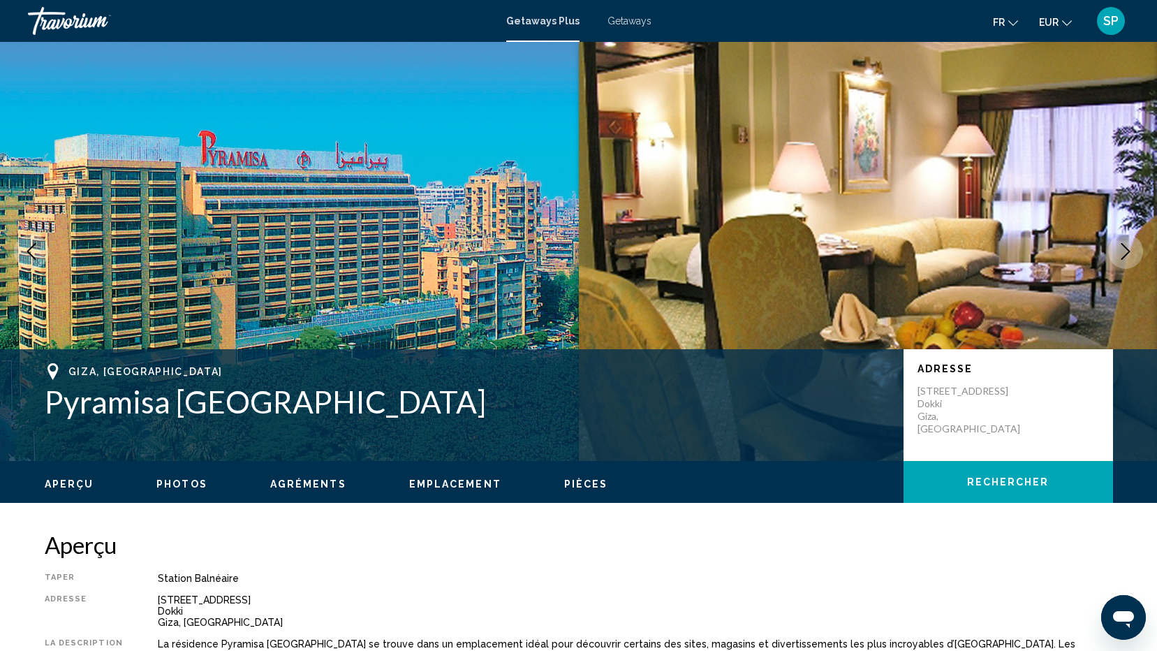
click at [1130, 253] on icon "Next image" at bounding box center [1125, 251] width 17 height 17
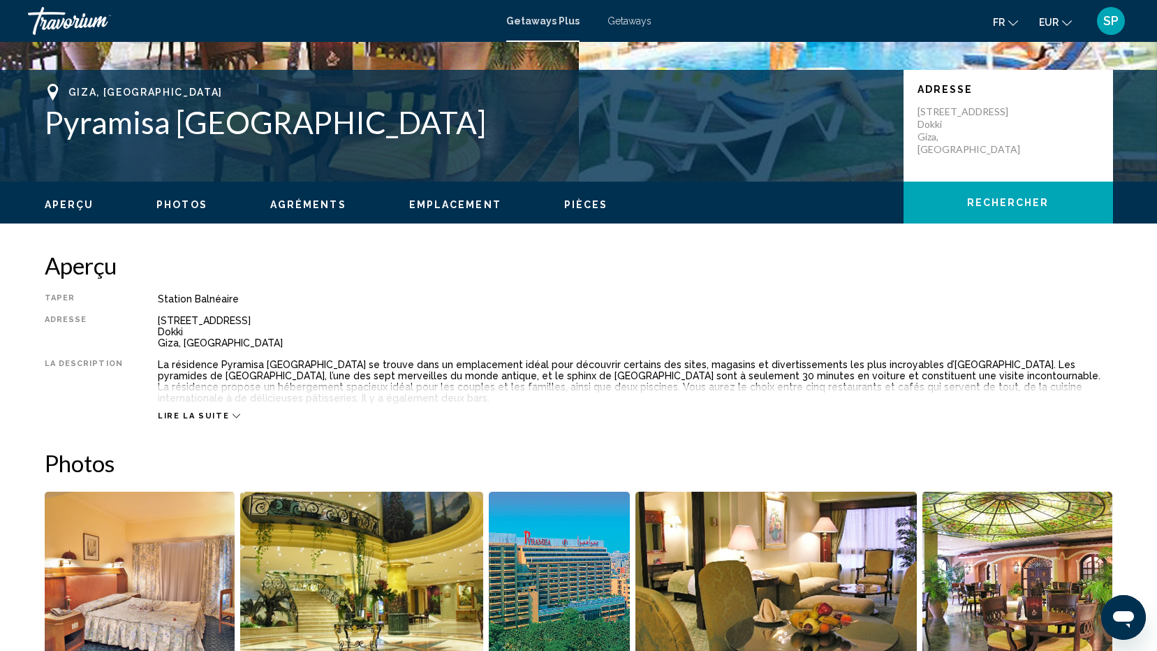
scroll to position [140, 0]
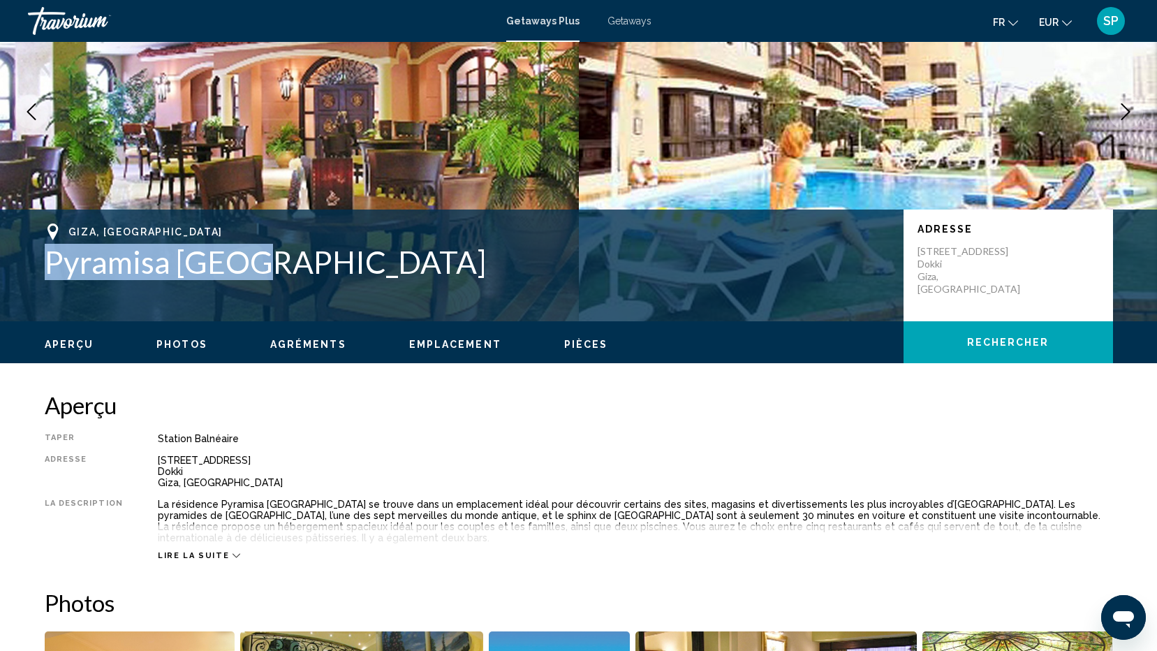
drag, startPoint x: 267, startPoint y: 260, endPoint x: 48, endPoint y: 255, distance: 219.2
click at [48, 255] on h1 "Pyramisa [GEOGRAPHIC_DATA]" at bounding box center [467, 262] width 845 height 36
drag, startPoint x: 48, startPoint y: 255, endPoint x: 59, endPoint y: 260, distance: 12.2
copy h1 "Pyramisa [GEOGRAPHIC_DATA]"
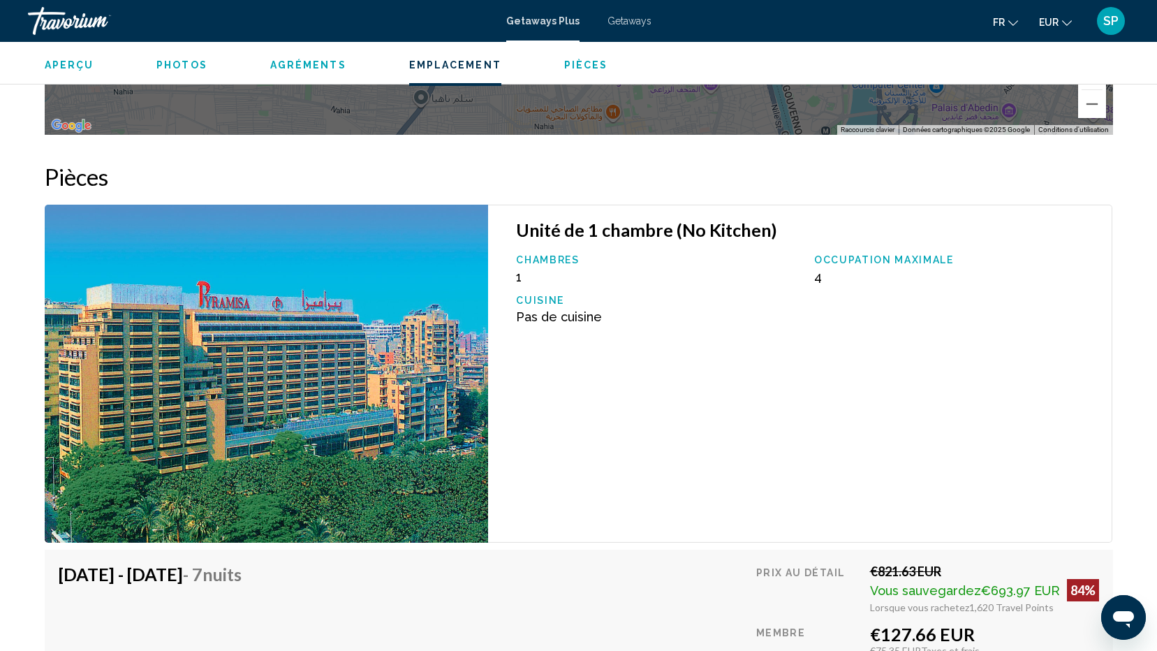
scroll to position [2353, 0]
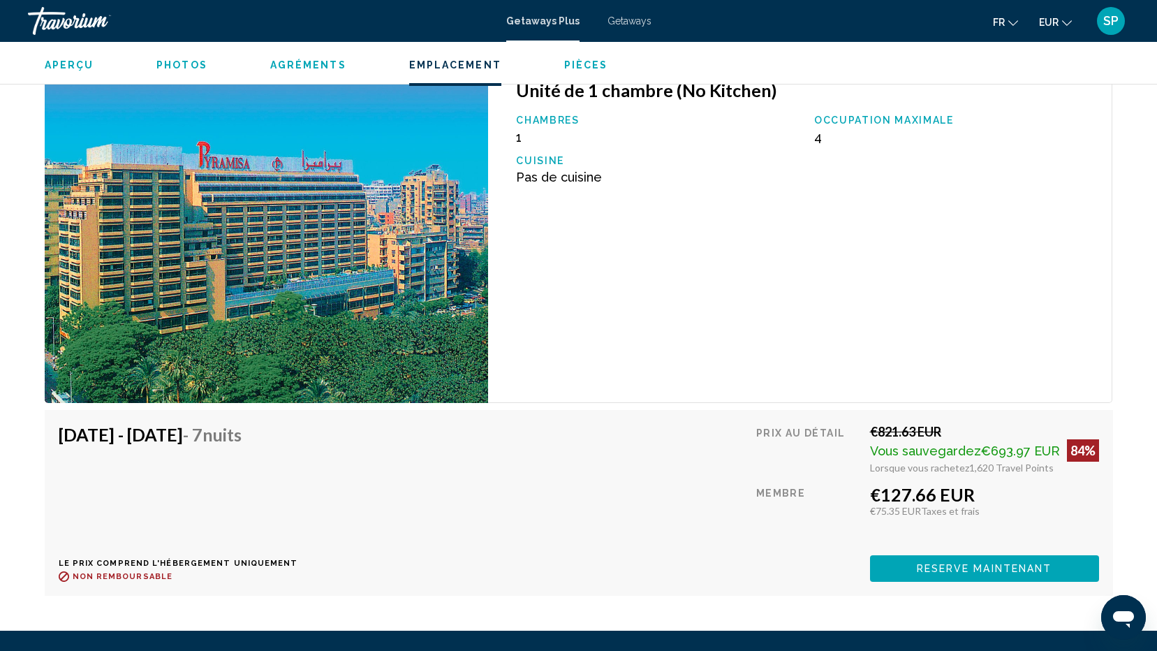
click at [935, 563] on span "Reserve maintenant" at bounding box center [983, 568] width 135 height 11
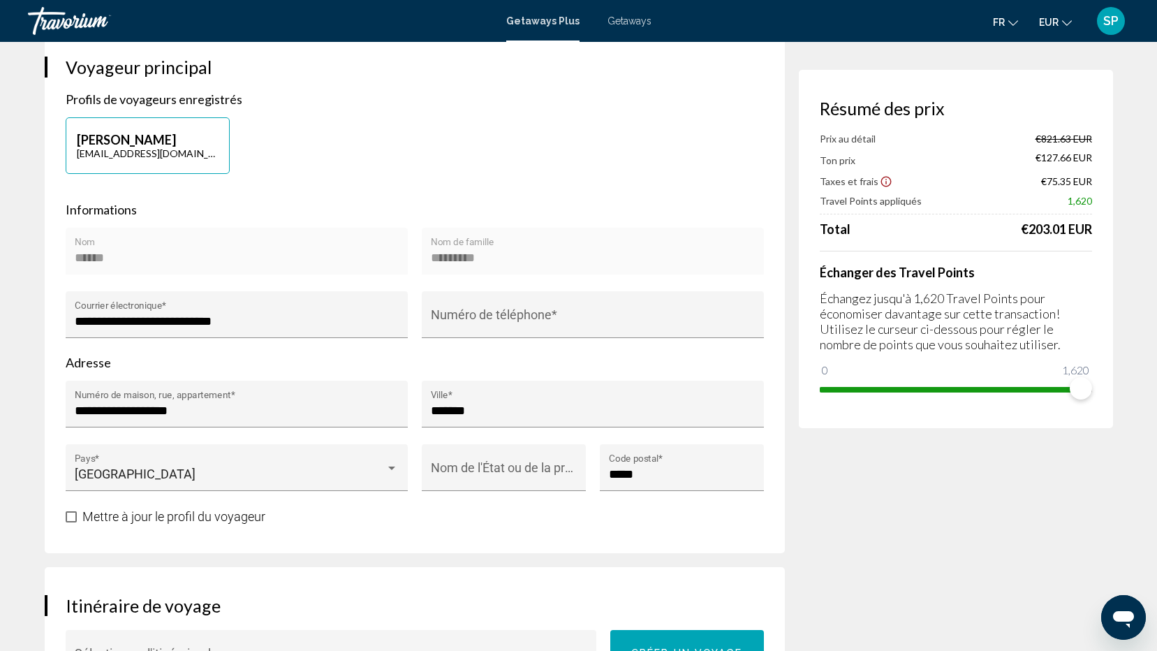
scroll to position [209, 0]
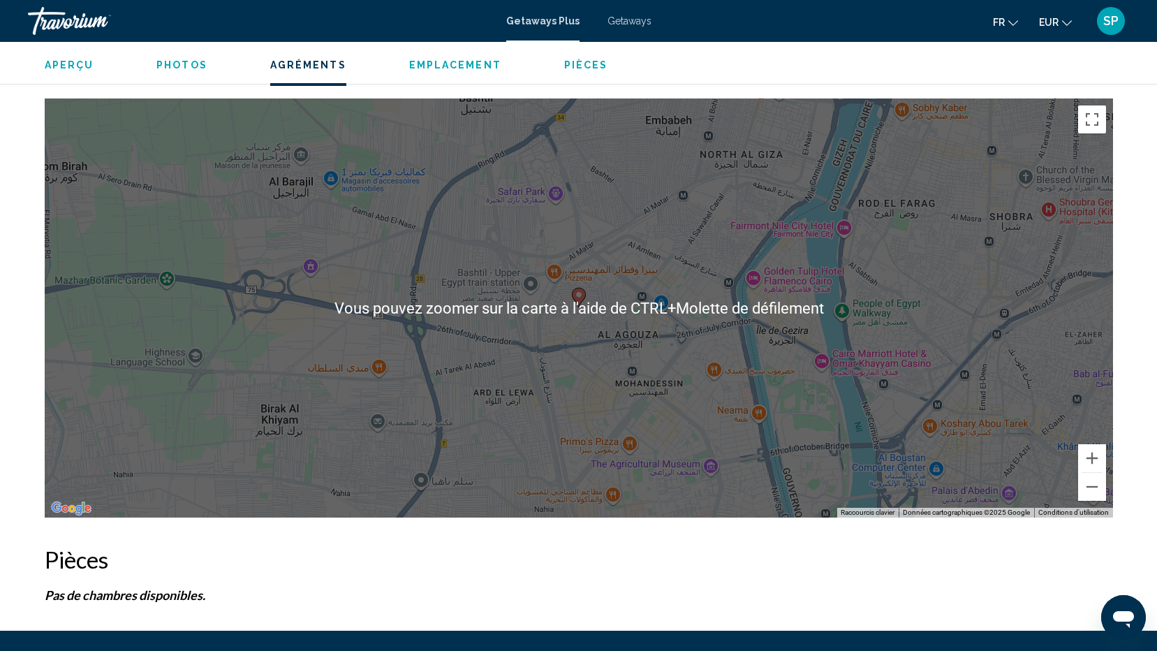
scroll to position [1552, 0]
